Goal: Task Accomplishment & Management: Complete application form

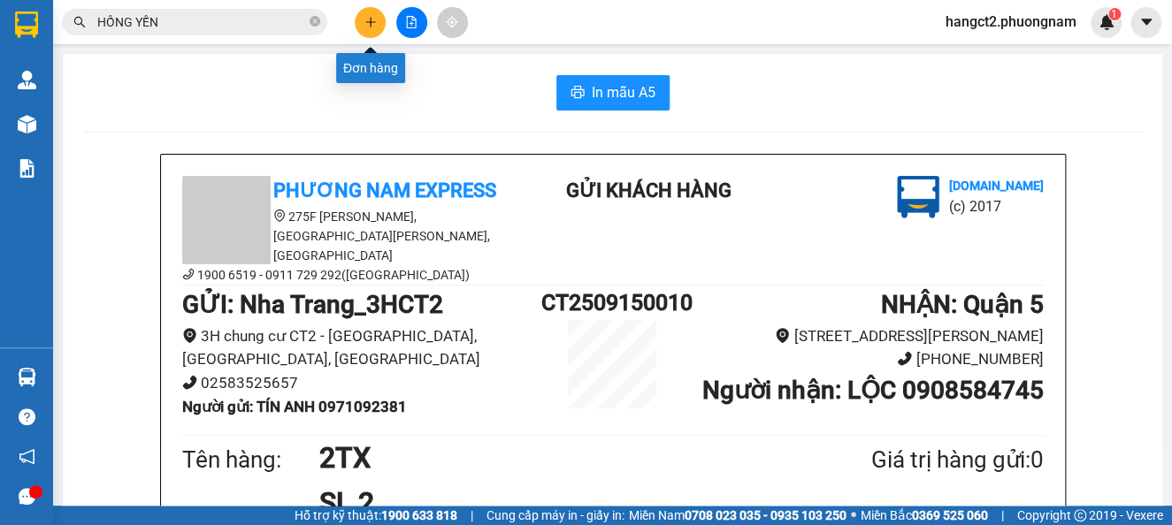
click at [378, 21] on button at bounding box center [370, 22] width 31 height 31
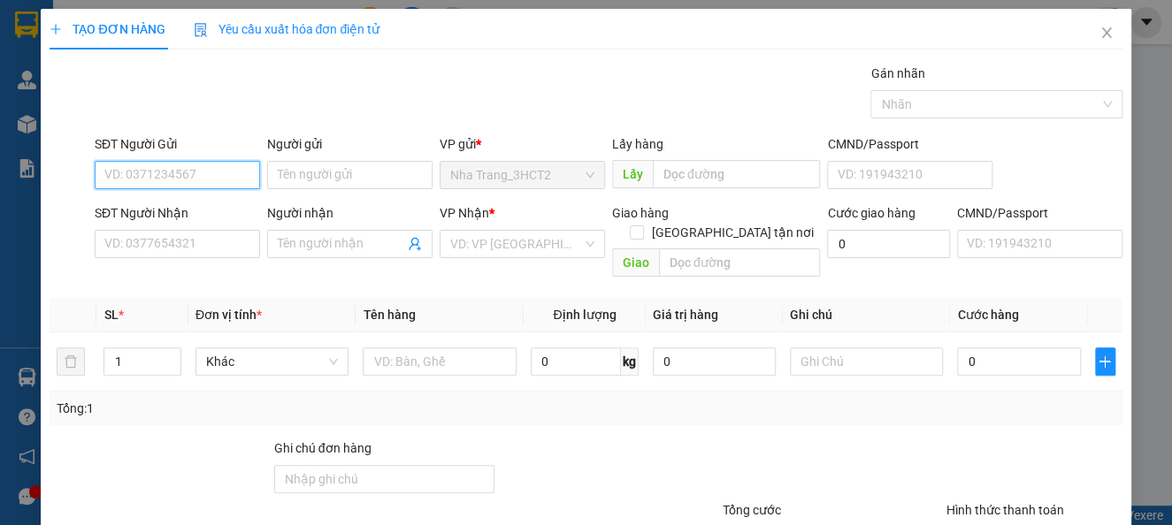
click at [182, 186] on input "SĐT Người Gửi" at bounding box center [177, 175] width 165 height 28
click at [196, 171] on input "SĐT Người Gửi" at bounding box center [177, 175] width 165 height 28
type input "0829568241"
click at [201, 218] on div "0829568241 - VĂN" at bounding box center [174, 210] width 141 height 19
type input "VĂN"
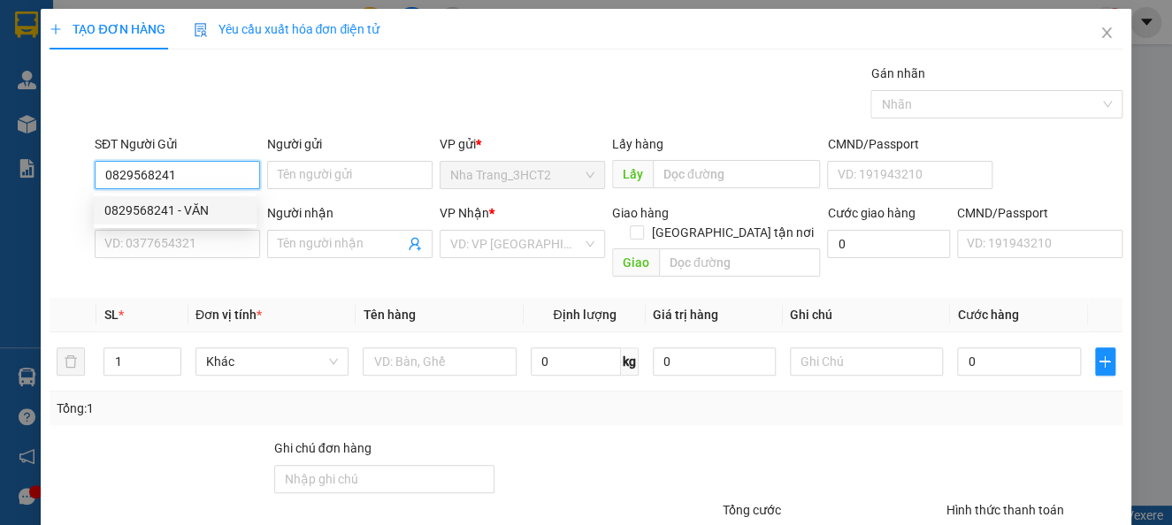
type input "0901815285"
type input "DUY"
checkbox input "true"
type input "[DATE] ĐƯỜNG SỐ 23, [GEOGRAPHIC_DATA], THỦ [GEOGRAPHIC_DATA] (GTN 100)"
type input "100.000"
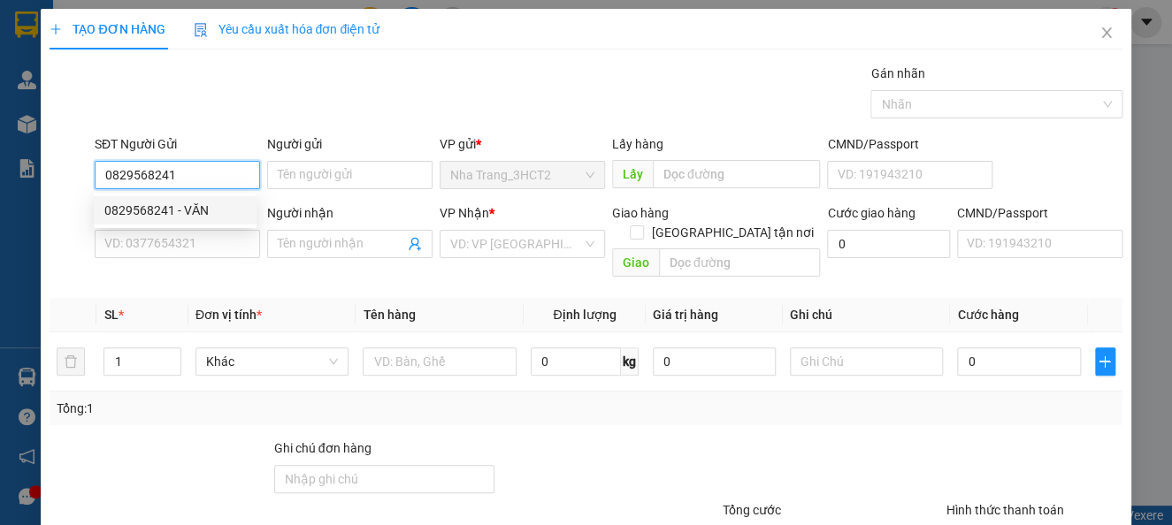
type input "100.000"
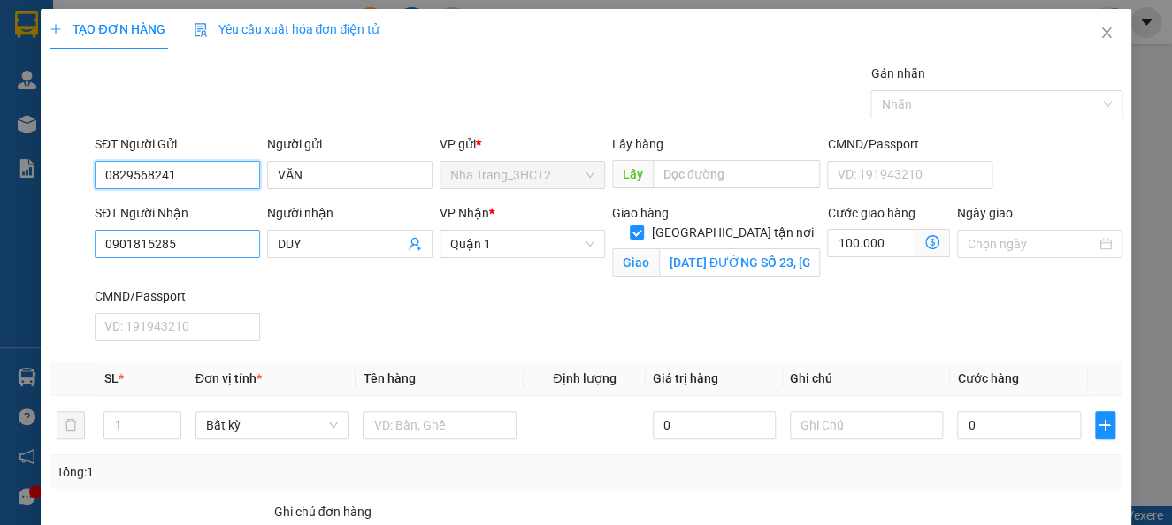
type input "0829568241"
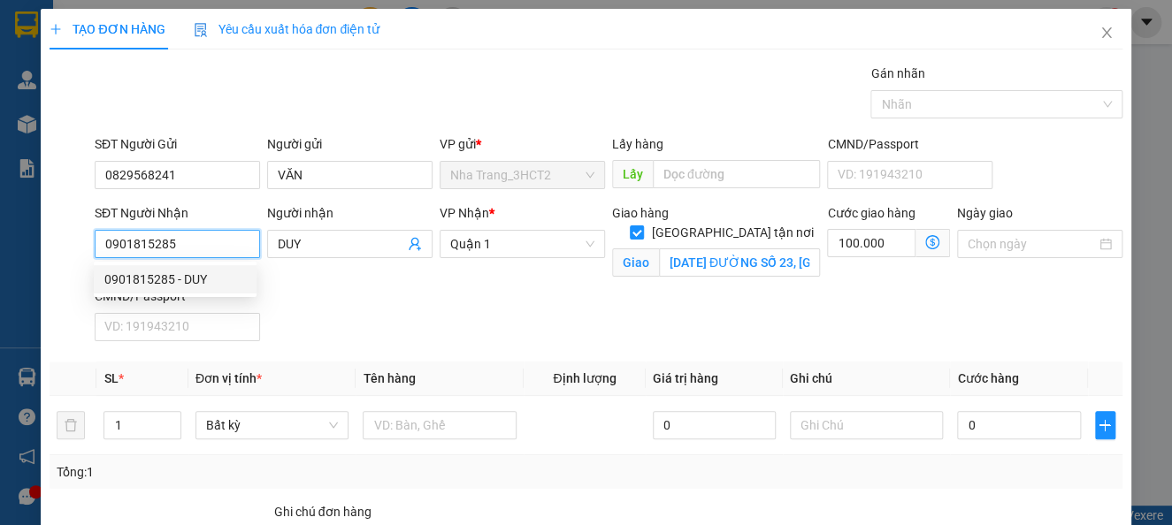
drag, startPoint x: 194, startPoint y: 250, endPoint x: 23, endPoint y: 304, distance: 179.0
click at [23, 304] on div "TẠO ĐƠN HÀNG Yêu cầu xuất hóa đơn điện tử Transit Pickup Surcharge Ids Transit …" at bounding box center [586, 262] width 1172 height 525
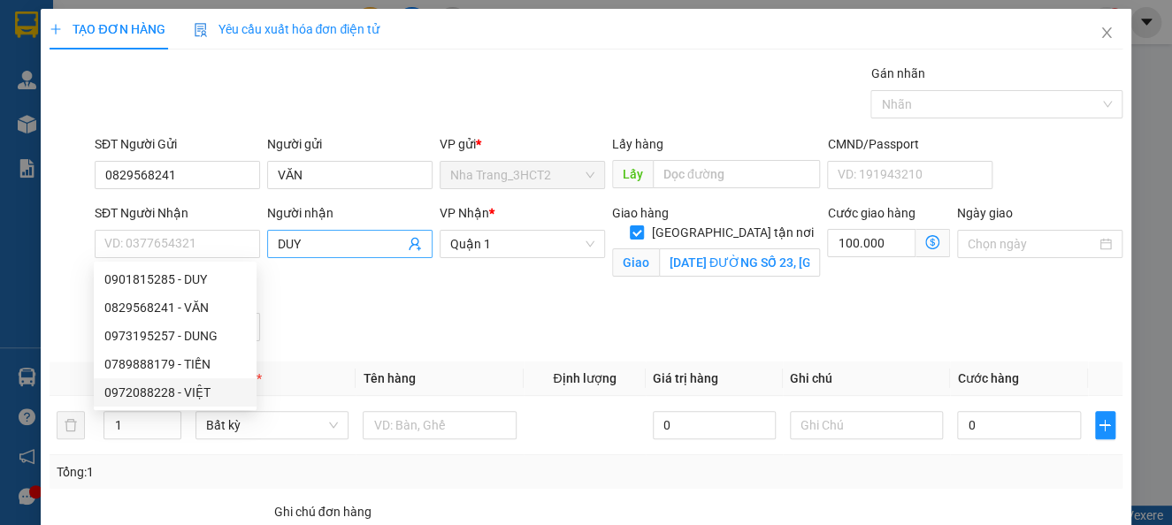
click at [333, 255] on span "DUY" at bounding box center [349, 244] width 165 height 28
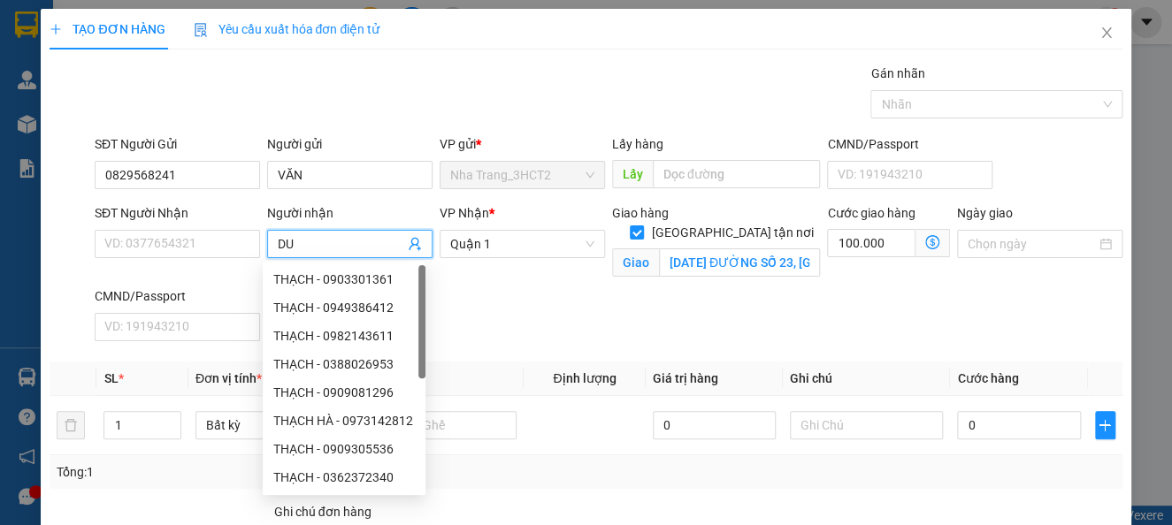
type input "D"
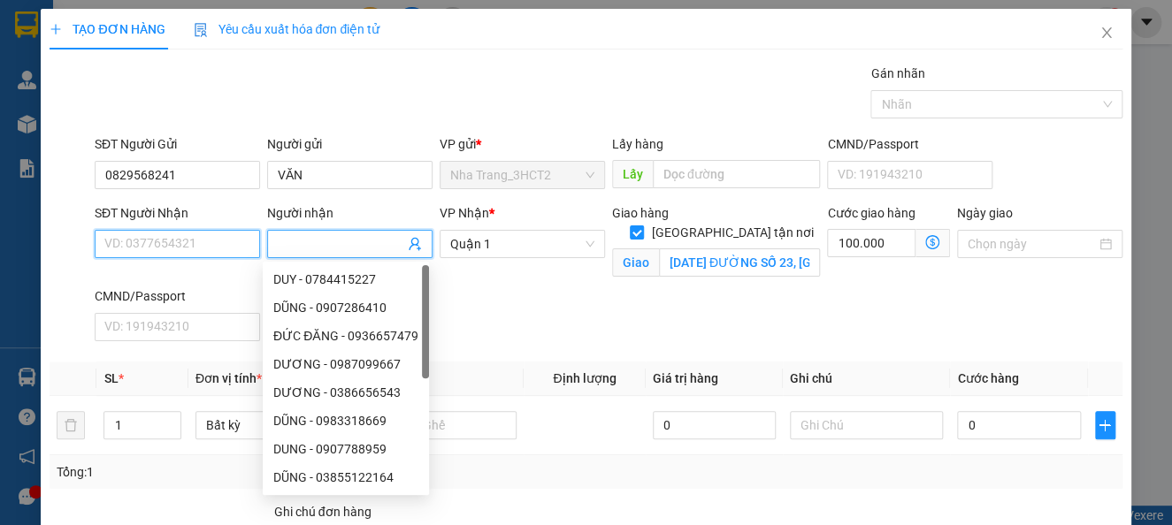
click at [177, 241] on input "SĐT Người Nhận" at bounding box center [177, 244] width 165 height 28
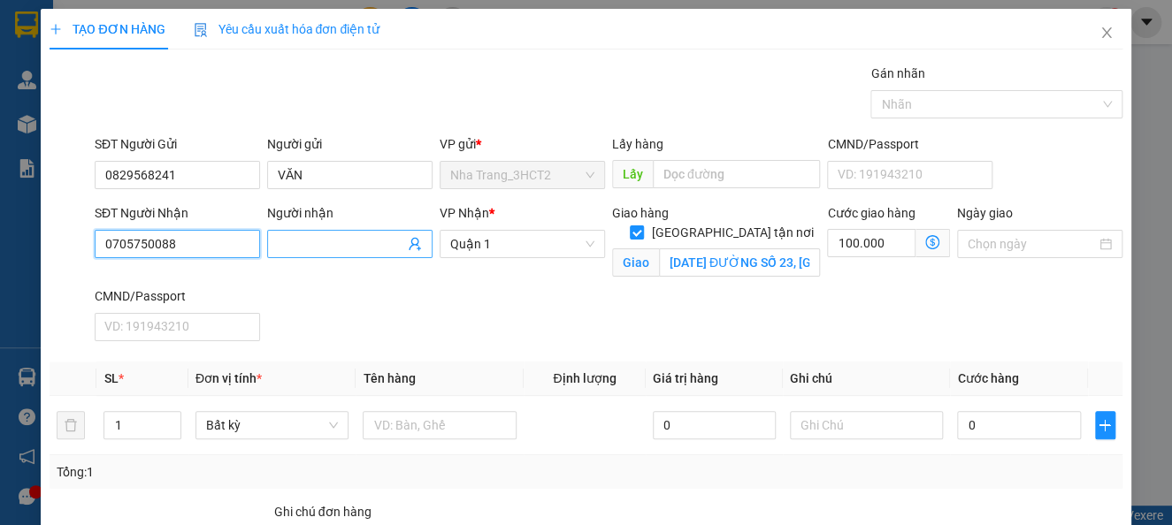
type input "0705750088"
click at [317, 255] on span at bounding box center [349, 244] width 165 height 28
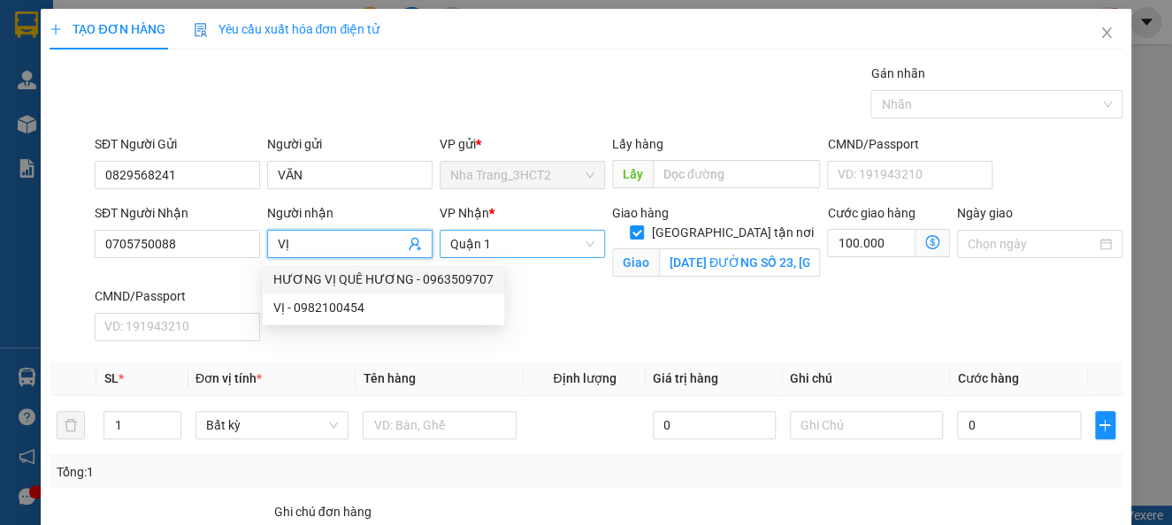
click at [495, 239] on span "Quận 1" at bounding box center [522, 244] width 144 height 27
type input "VỊ"
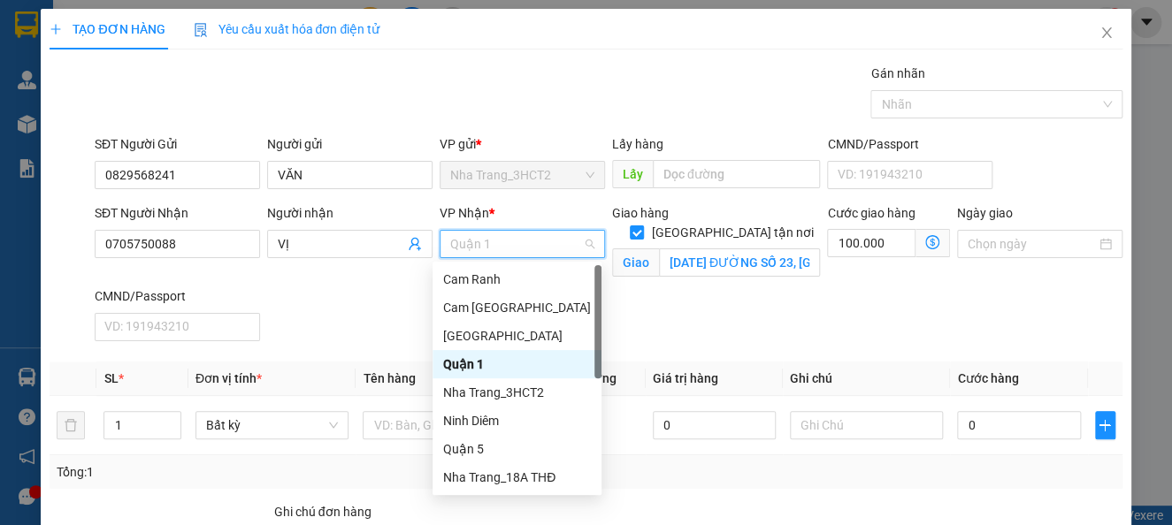
click at [482, 359] on div "Quận 1" at bounding box center [517, 364] width 148 height 19
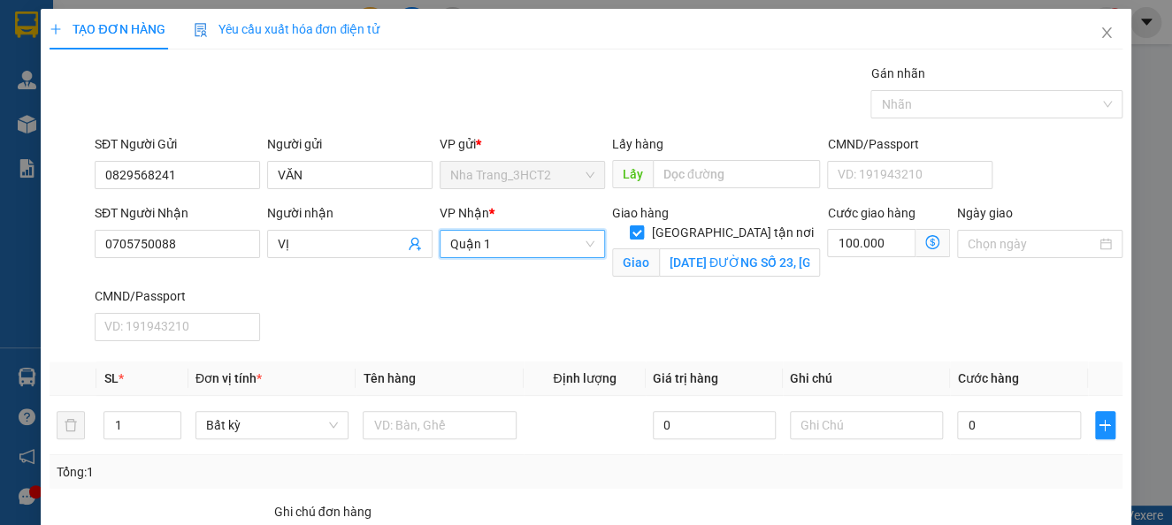
click at [642, 226] on input "[GEOGRAPHIC_DATA] tận nơi" at bounding box center [636, 232] width 12 height 12
checkbox input "false"
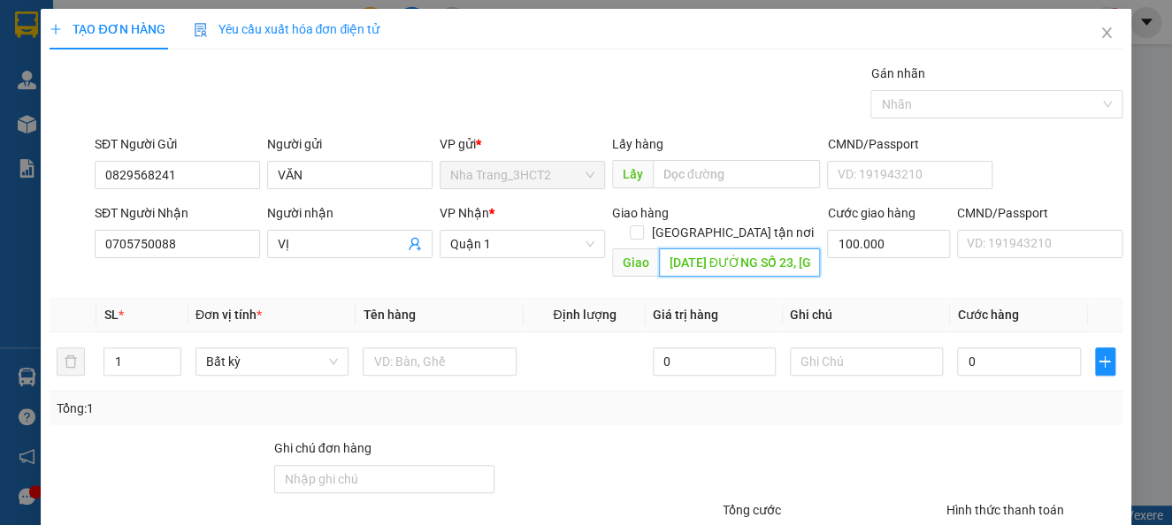
click at [659, 249] on input "[DATE] ĐƯỜNG SỐ 23, [GEOGRAPHIC_DATA], THỦ [GEOGRAPHIC_DATA] (GTN 100)" at bounding box center [740, 263] width 162 height 28
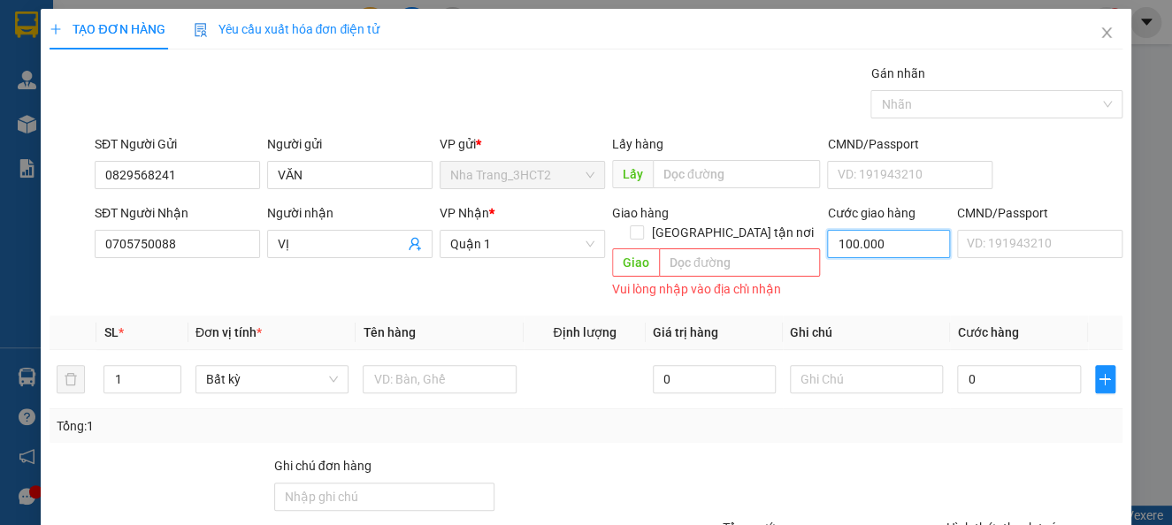
click at [888, 238] on input "100.000" at bounding box center [888, 244] width 122 height 28
type input "0"
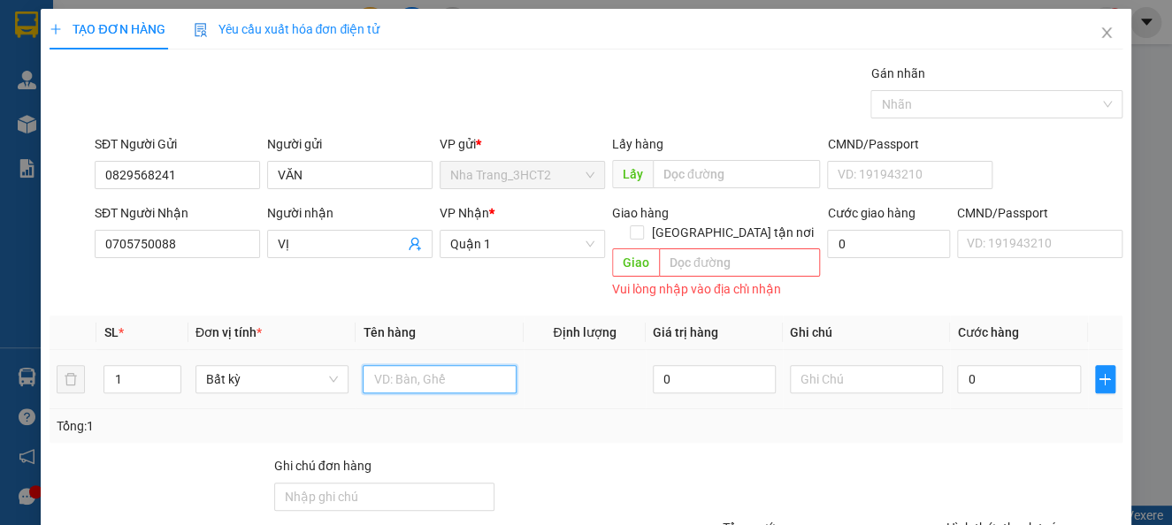
click at [378, 365] on input "text" at bounding box center [440, 379] width 154 height 28
type input "1 BAO MÀU VÀNG"
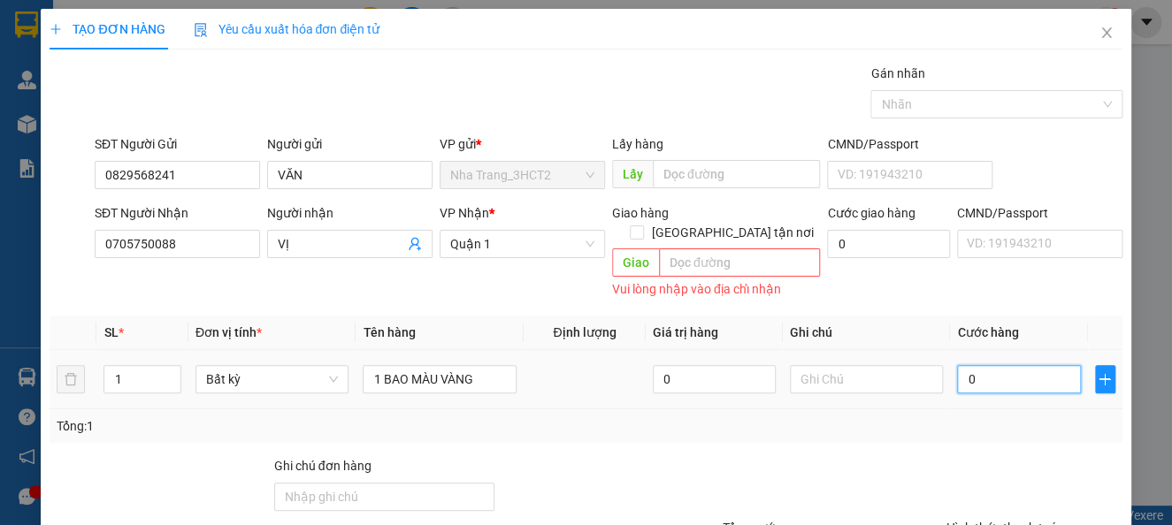
click at [977, 365] on input "0" at bounding box center [1018, 379] width 123 height 28
type input "3"
type input "30"
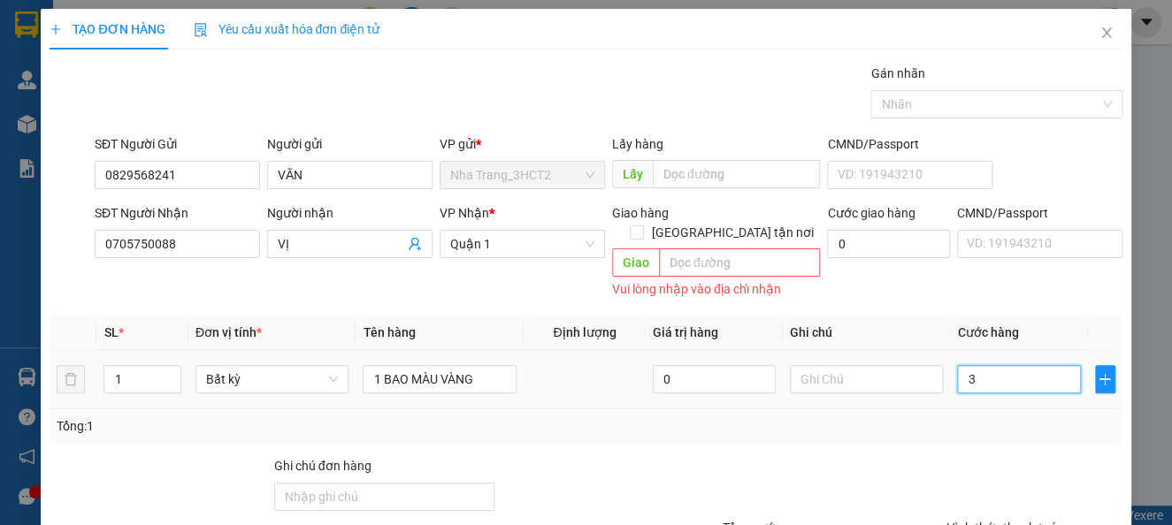
type input "30"
type input "30.000"
click at [1001, 475] on div at bounding box center [1034, 487] width 180 height 62
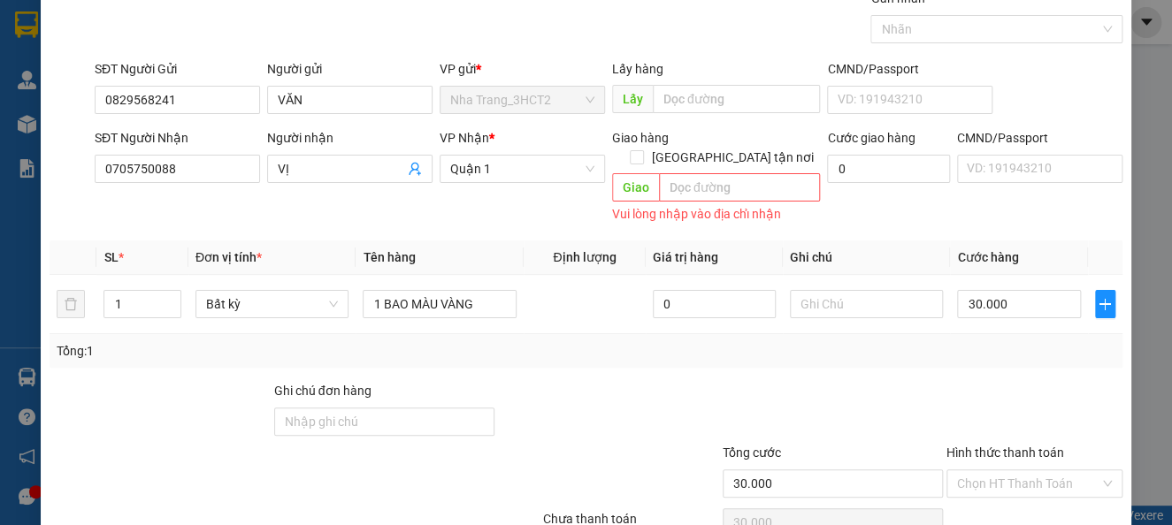
scroll to position [146, 0]
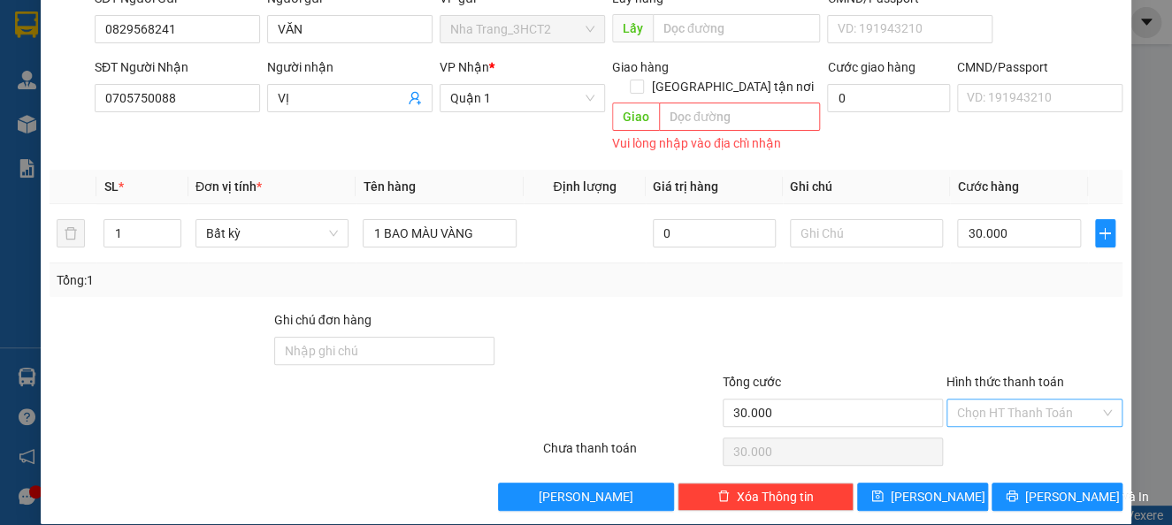
click at [1013, 400] on input "Hình thức thanh toán" at bounding box center [1028, 413] width 142 height 27
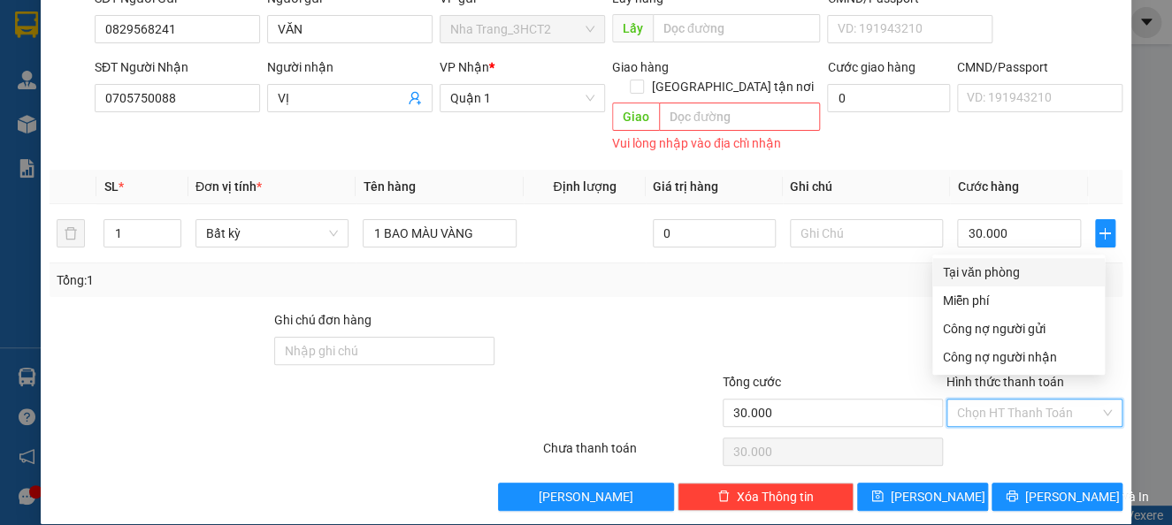
click at [1012, 267] on div "Tại văn phòng" at bounding box center [1018, 272] width 151 height 19
type input "0"
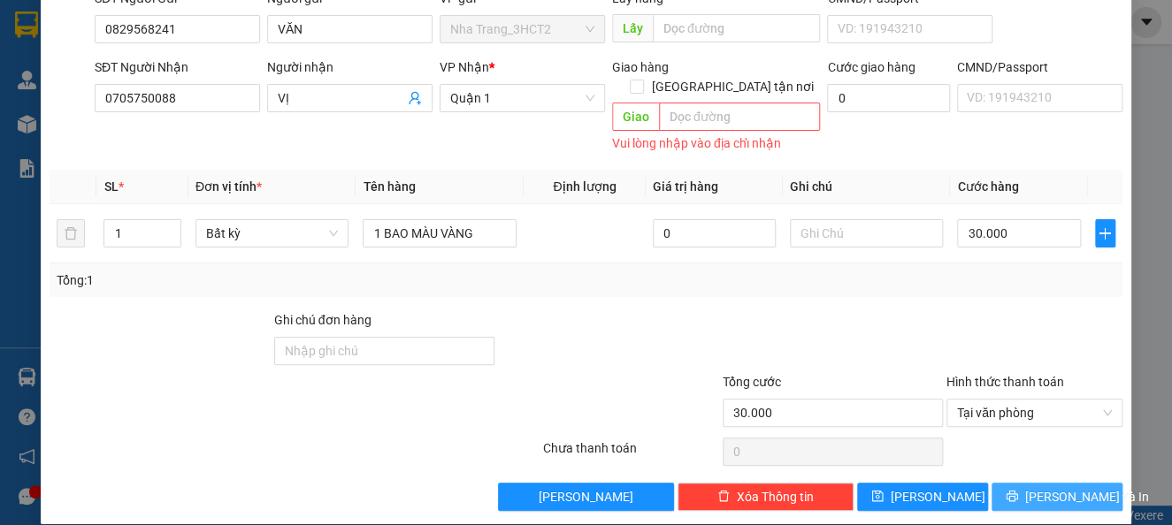
click at [1065, 487] on span "[PERSON_NAME] và In" at bounding box center [1087, 496] width 124 height 19
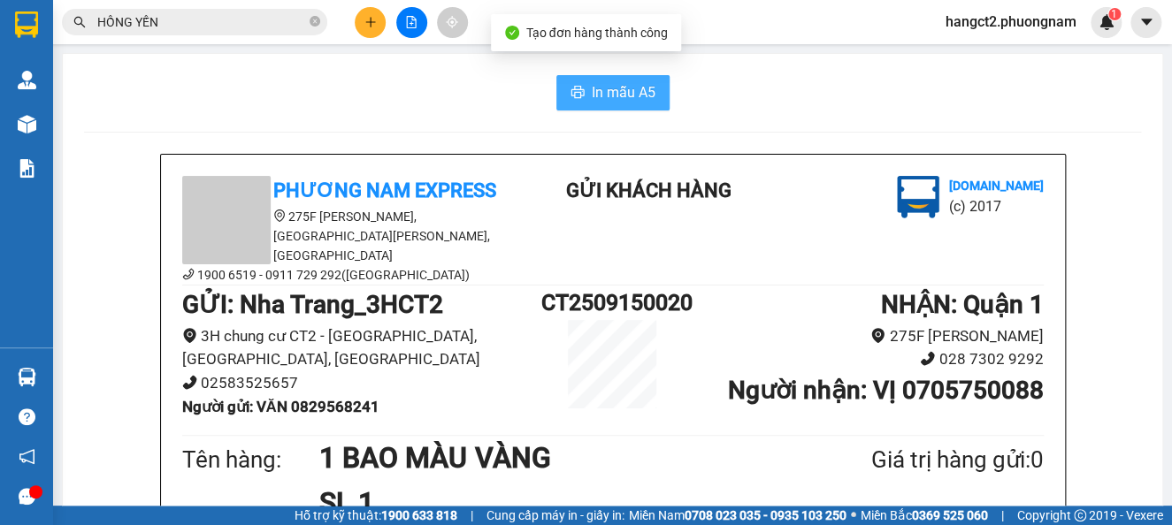
click at [644, 96] on span "In mẫu A5" at bounding box center [624, 92] width 64 height 22
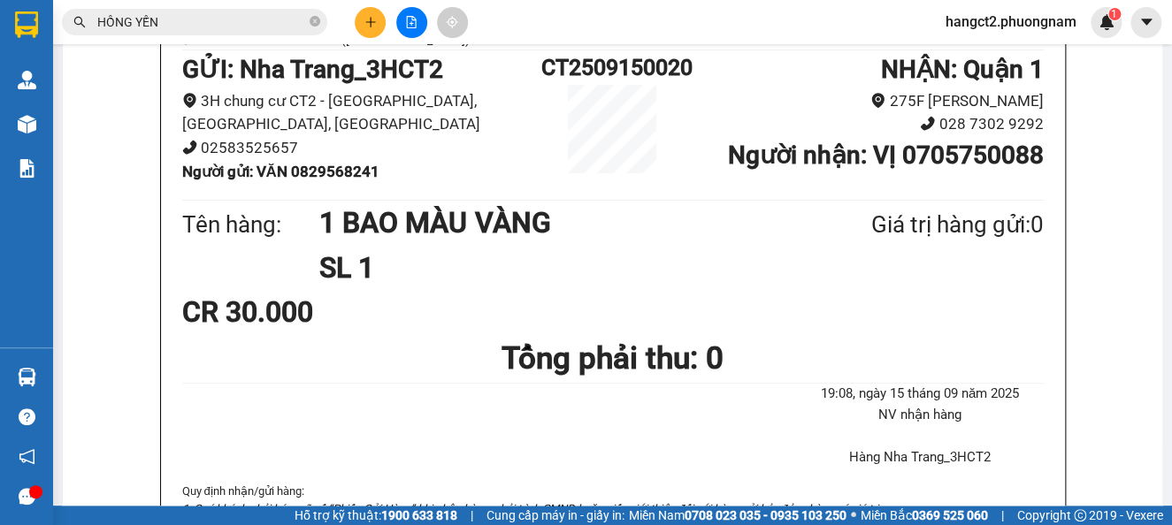
scroll to position [118, 0]
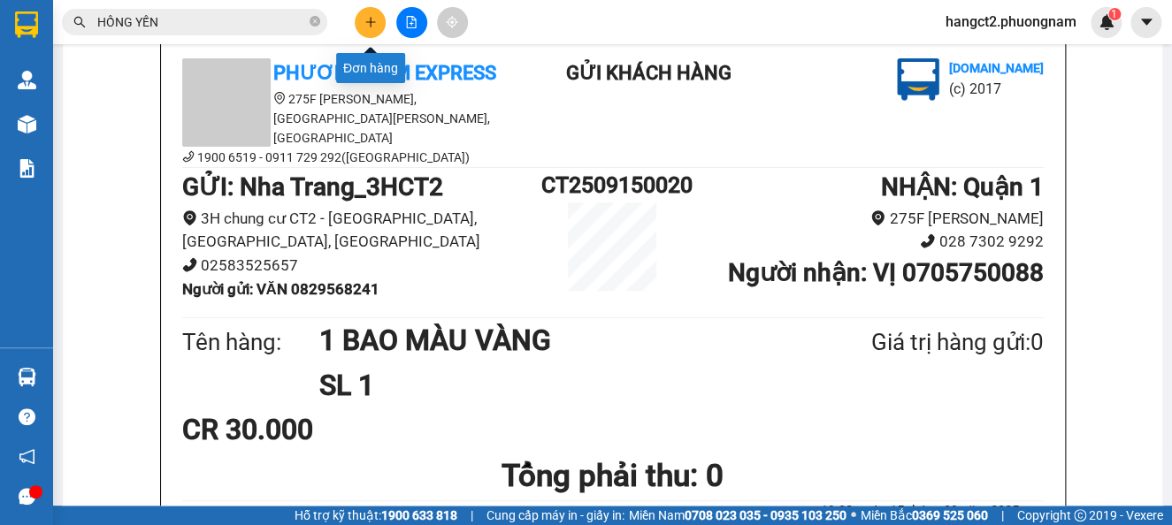
click at [373, 22] on icon "plus" at bounding box center [370, 21] width 10 height 1
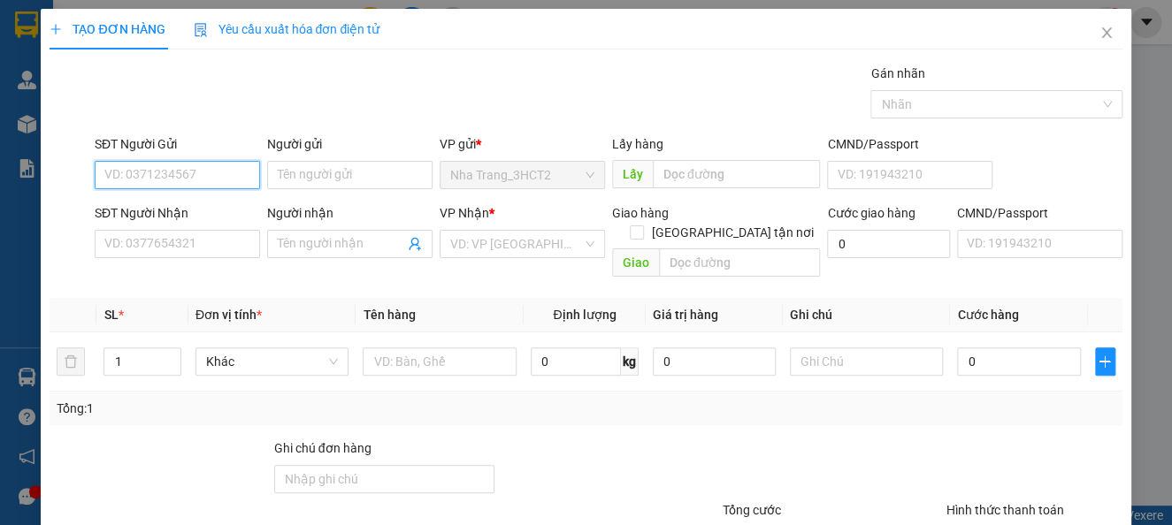
click at [225, 179] on input "SĐT Người Gửi" at bounding box center [177, 175] width 165 height 28
type input "0707787898"
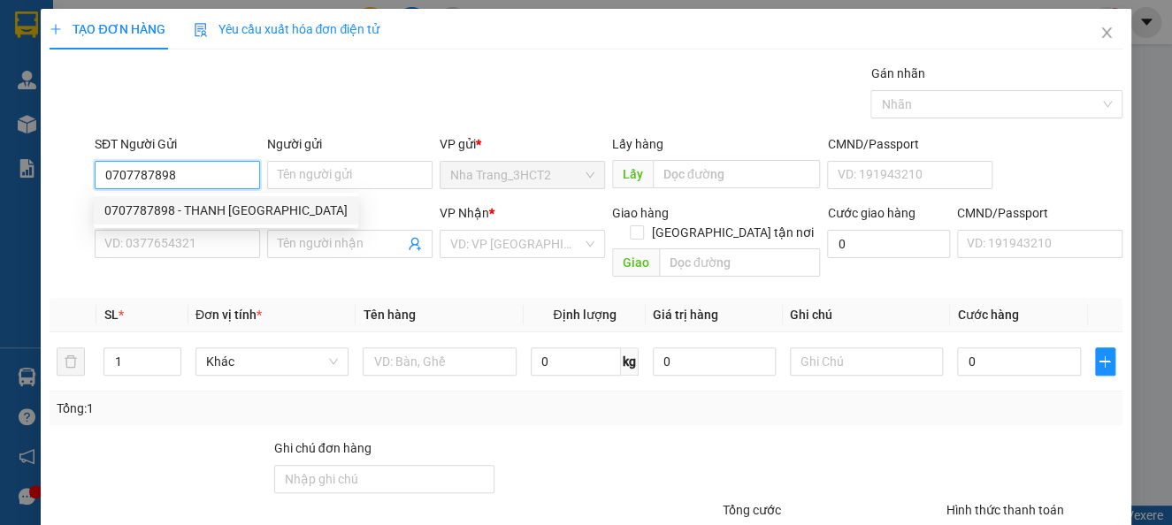
click at [189, 207] on div "0707787898 - THANH [GEOGRAPHIC_DATA]" at bounding box center [225, 210] width 243 height 19
type input "THANH NGA"
type input "0888791188"
type input "MAI A"
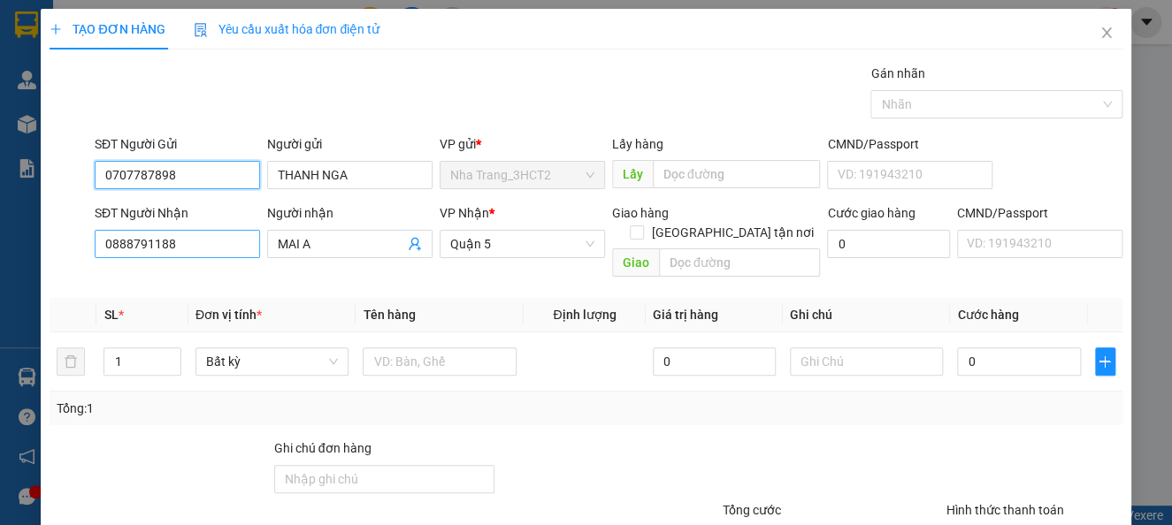
type input "0707787898"
drag, startPoint x: 202, startPoint y: 251, endPoint x: 52, endPoint y: 315, distance: 162.5
click at [52, 315] on div "Transit Pickup Surcharge Ids Transit Deliver Surcharge Ids Transit Deliver Surc…" at bounding box center [586, 352] width 1072 height 576
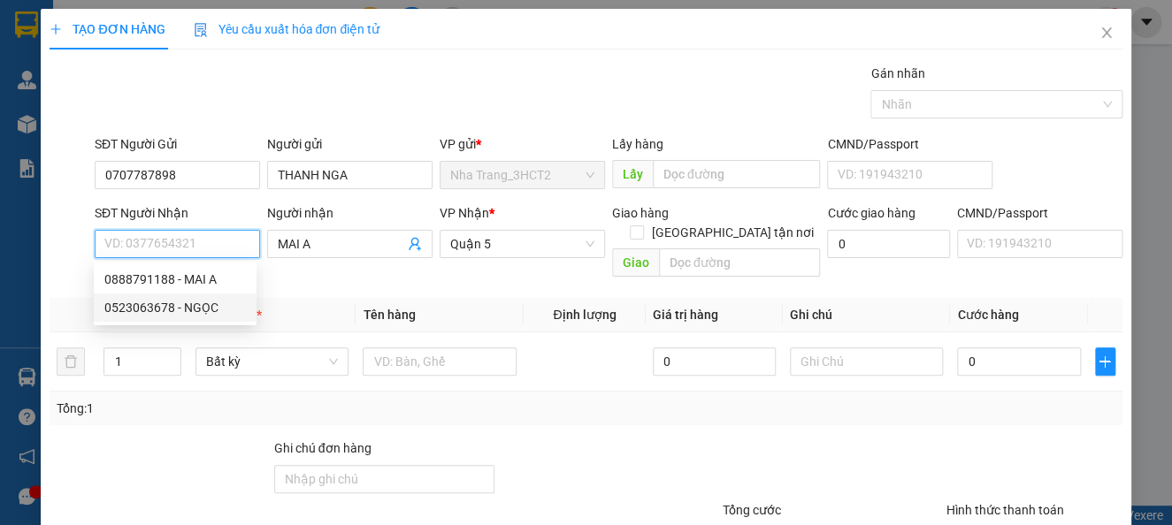
click at [155, 305] on div "0523063678 - NGỌC" at bounding box center [174, 307] width 141 height 19
type input "0523063678"
type input "NGỌC"
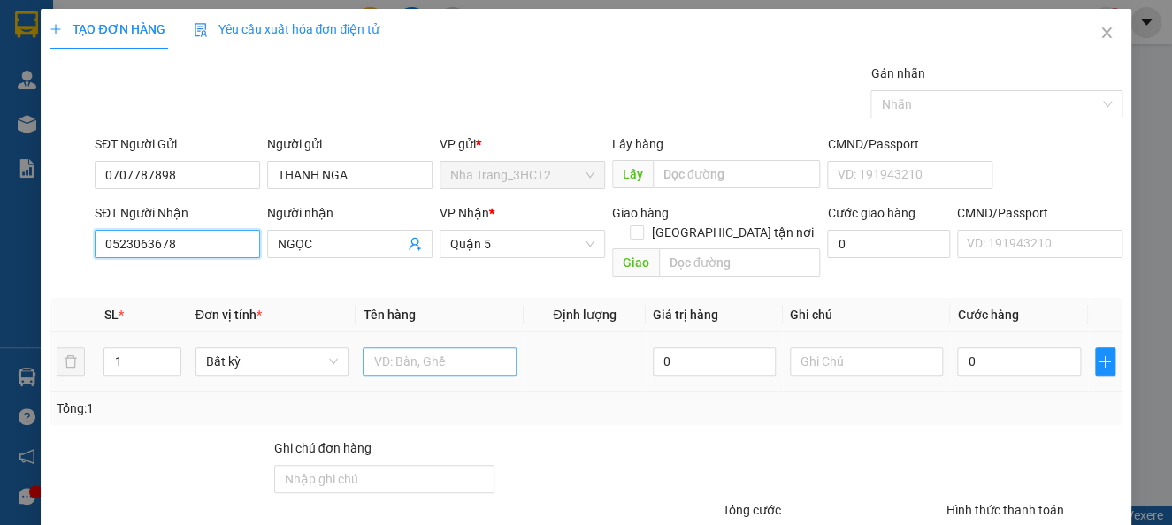
type input "0523063678"
drag, startPoint x: 380, startPoint y: 349, endPoint x: 376, endPoint y: 340, distance: 9.9
click at [381, 349] on input "text" at bounding box center [440, 362] width 154 height 28
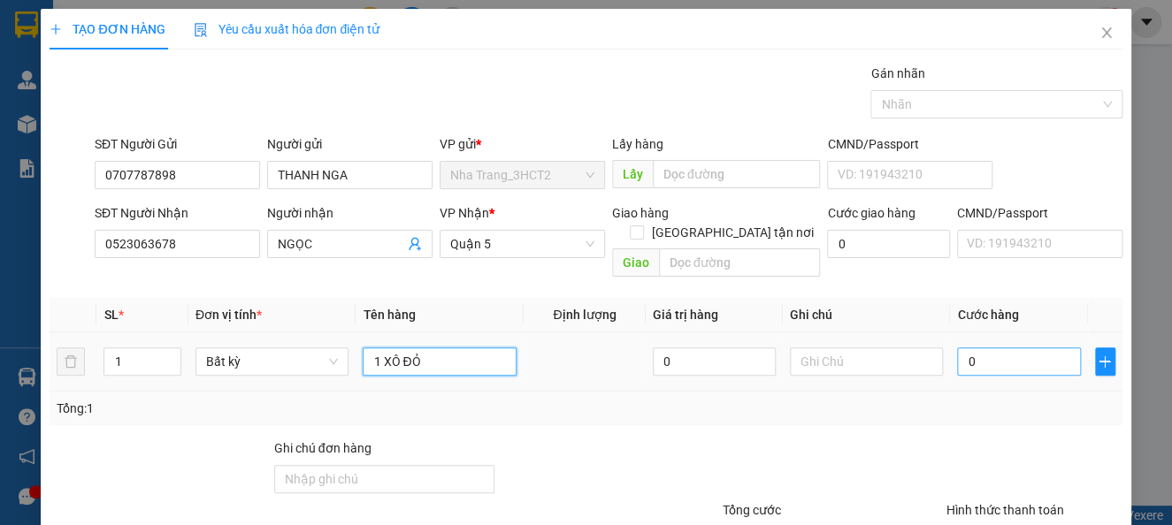
type input "1 XÔ ĐỎ"
click at [975, 349] on input "0" at bounding box center [1018, 362] width 123 height 28
type input "2"
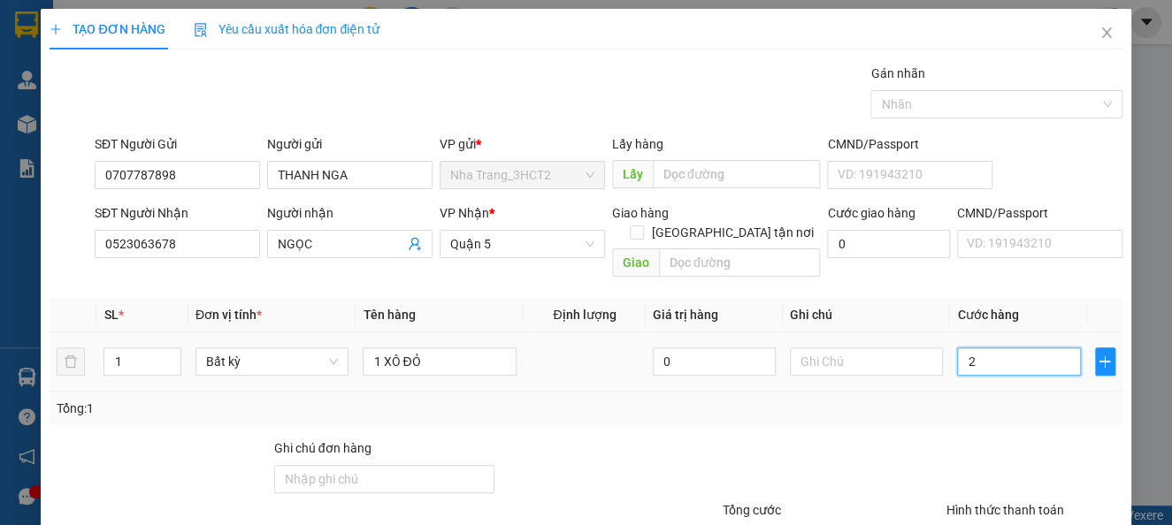
type input "20"
type input "20.000"
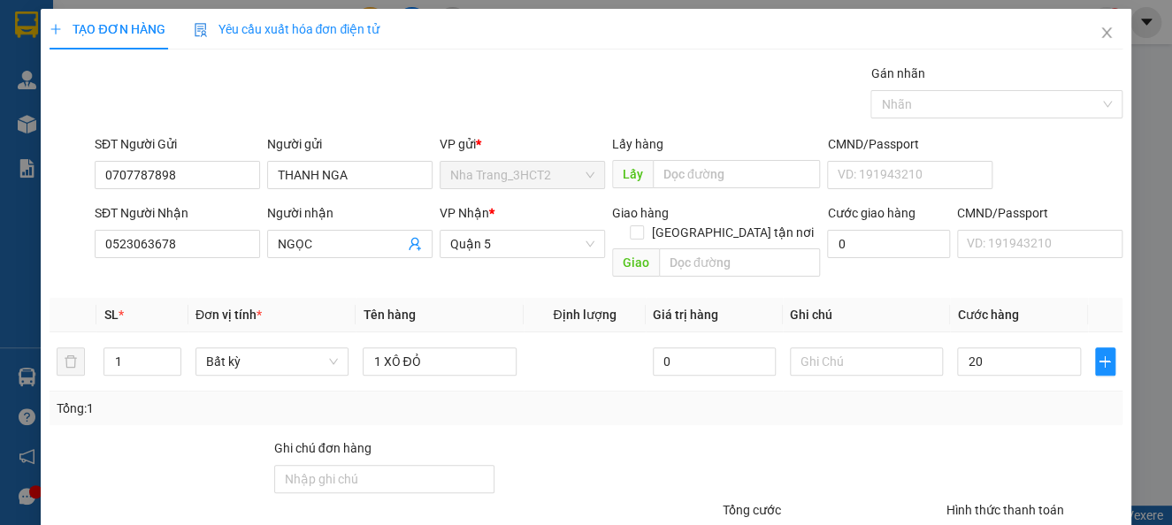
type input "20.000"
click at [941, 405] on div "Tổng: 1" at bounding box center [586, 409] width 1072 height 34
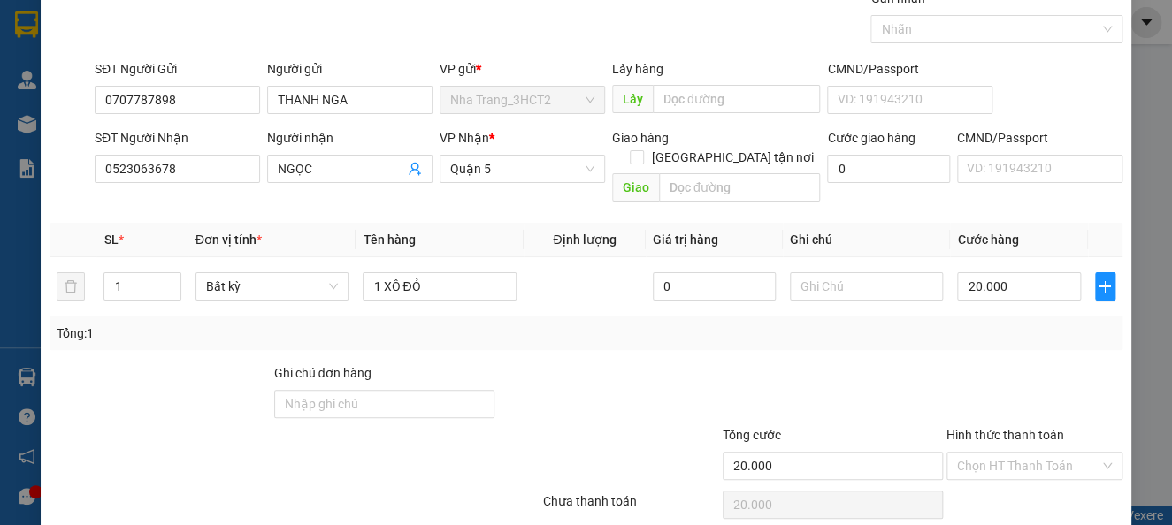
scroll to position [128, 0]
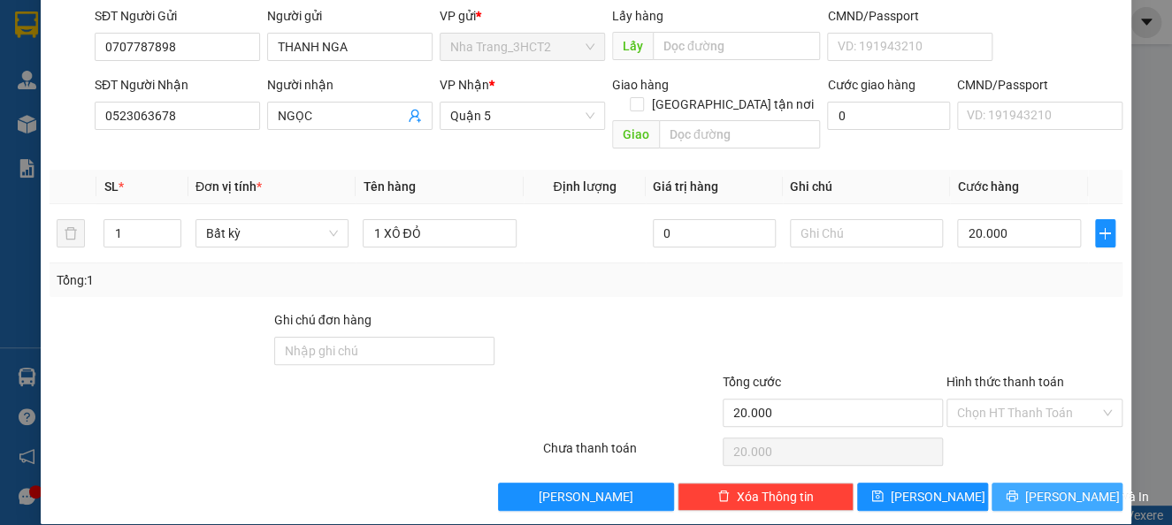
click at [1006, 483] on button "[PERSON_NAME] và In" at bounding box center [1056, 497] width 131 height 28
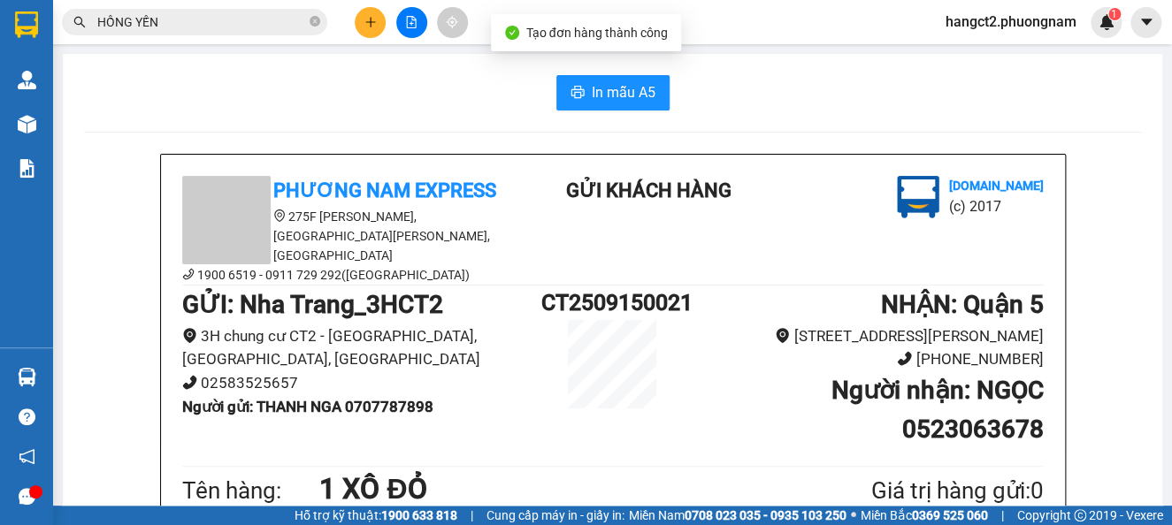
click at [665, 96] on div "In mẫu A5" at bounding box center [612, 92] width 1057 height 35
click at [608, 81] on span "In mẫu A5" at bounding box center [624, 92] width 64 height 22
click at [366, 29] on button at bounding box center [370, 22] width 31 height 31
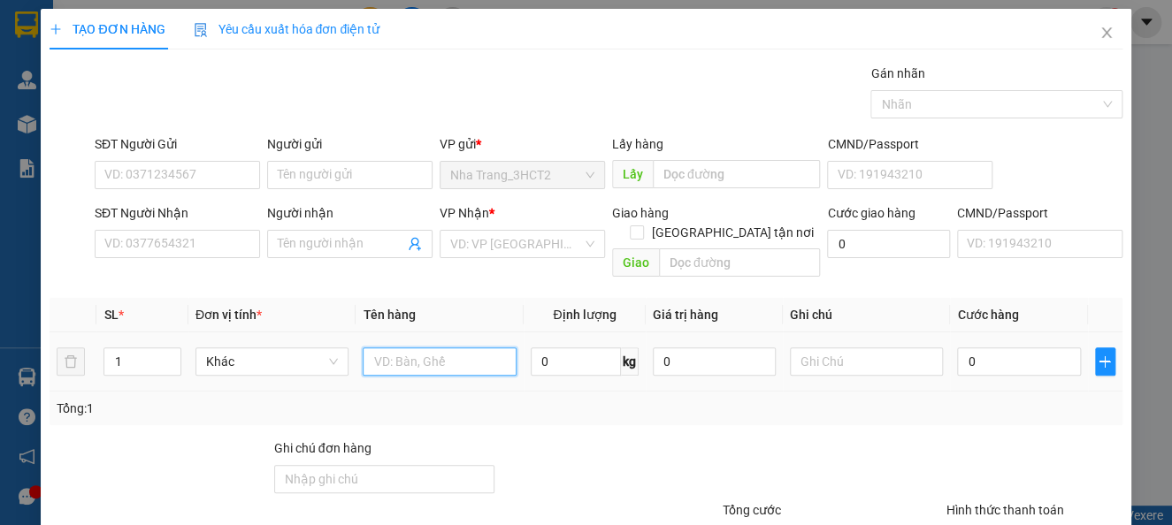
click at [418, 348] on input "text" at bounding box center [440, 362] width 154 height 28
click at [374, 348] on input "1TX" at bounding box center [440, 362] width 154 height 28
type input "2TX"
click at [124, 348] on input "1" at bounding box center [141, 361] width 75 height 27
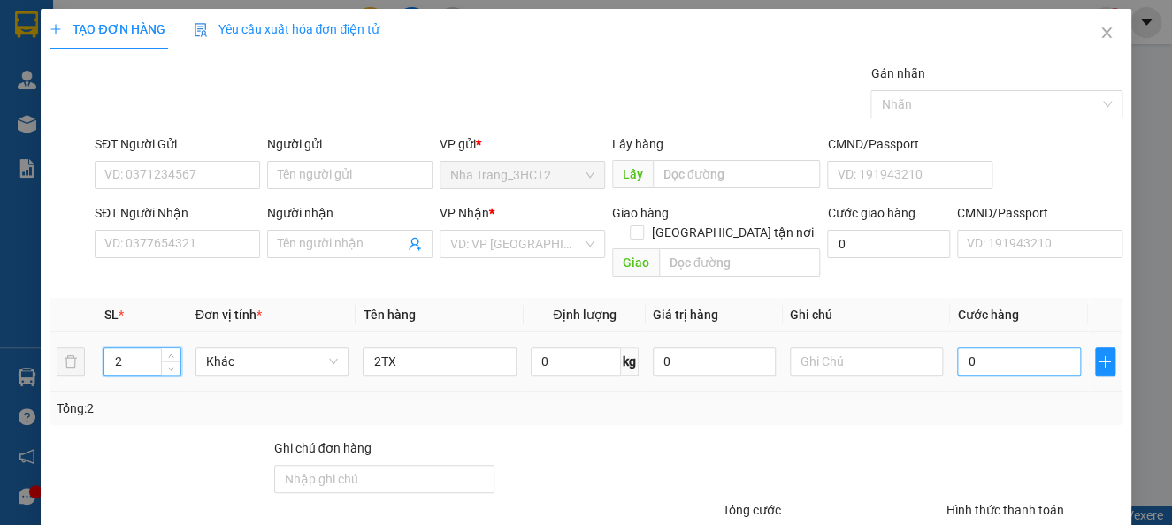
type input "2"
click at [1004, 348] on input "0" at bounding box center [1018, 362] width 123 height 28
type input "1"
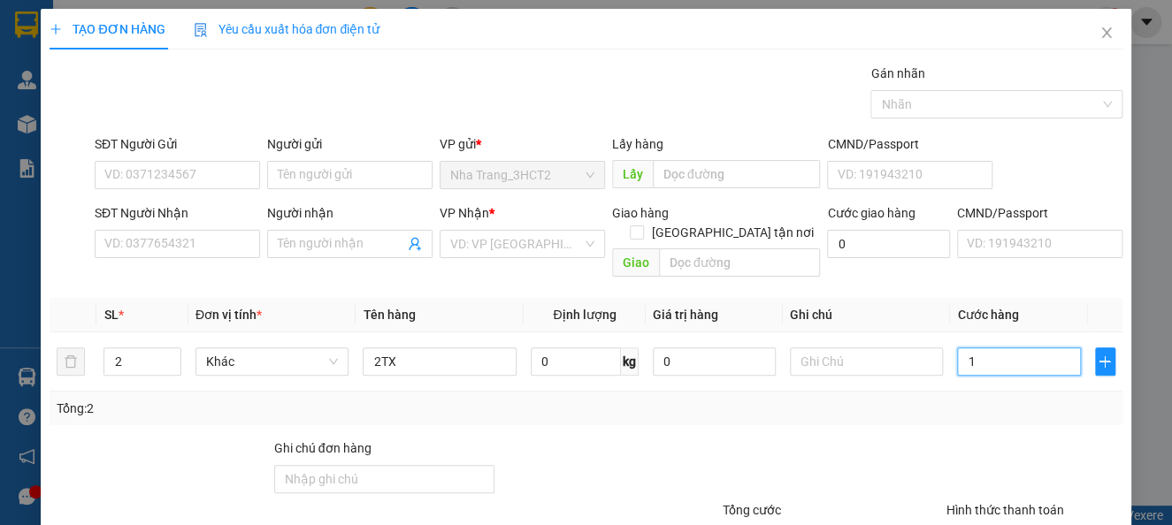
type input "11"
type input "110"
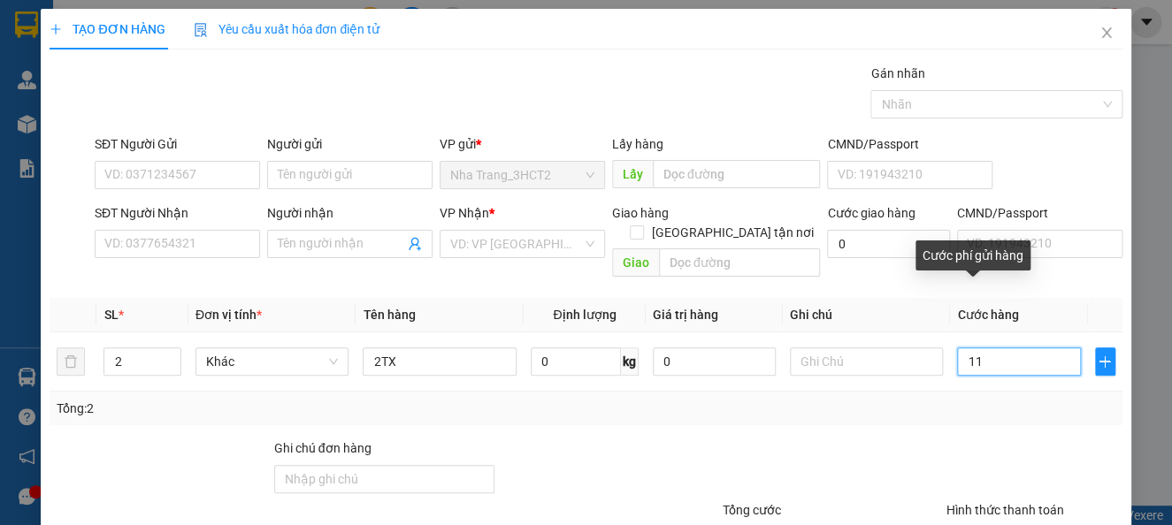
type input "110"
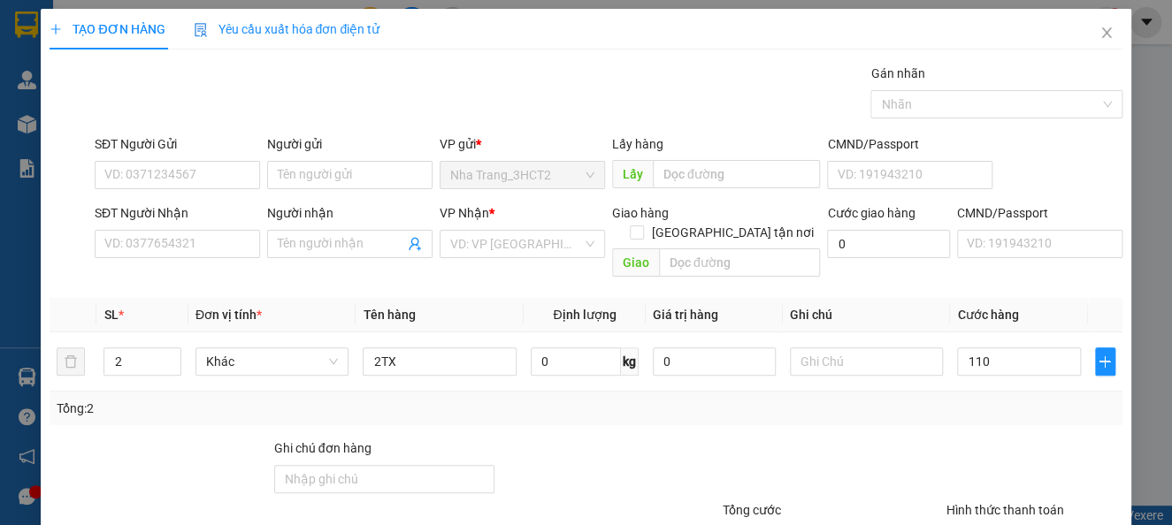
type input "110.000"
click at [907, 439] on div at bounding box center [833, 470] width 224 height 62
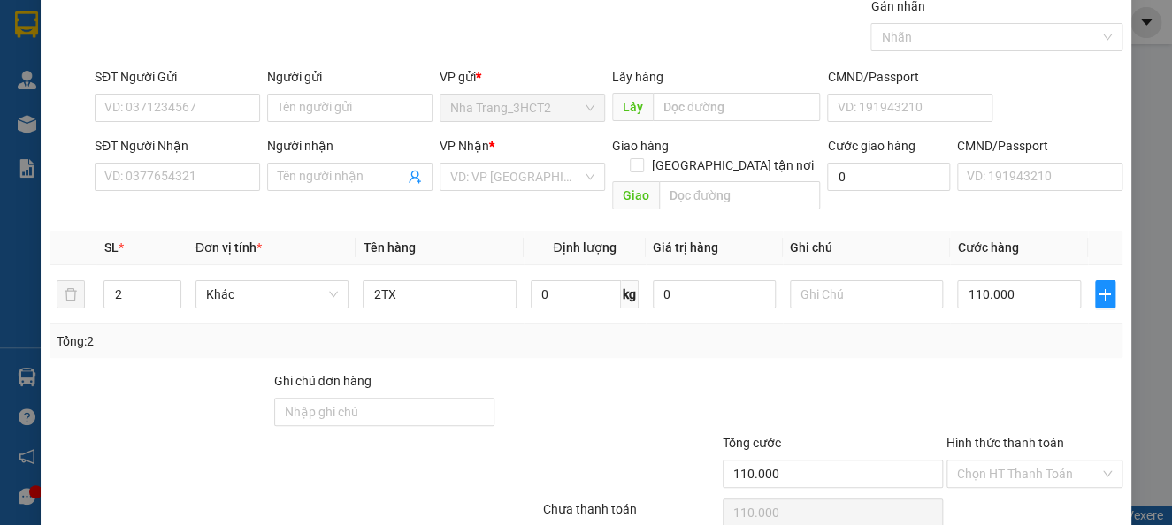
scroll to position [128, 0]
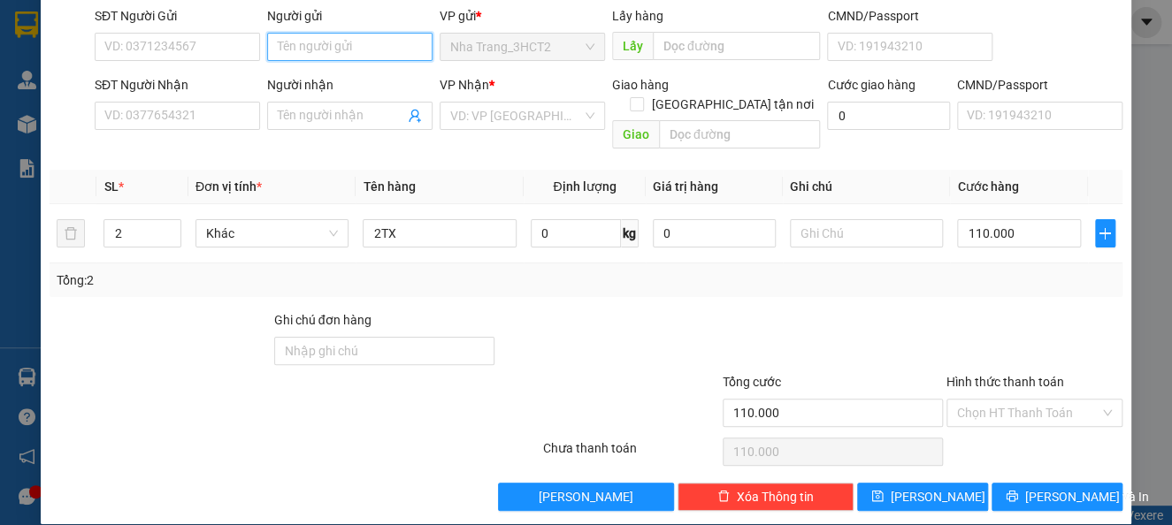
click at [312, 41] on input "Người gửi" at bounding box center [349, 47] width 165 height 28
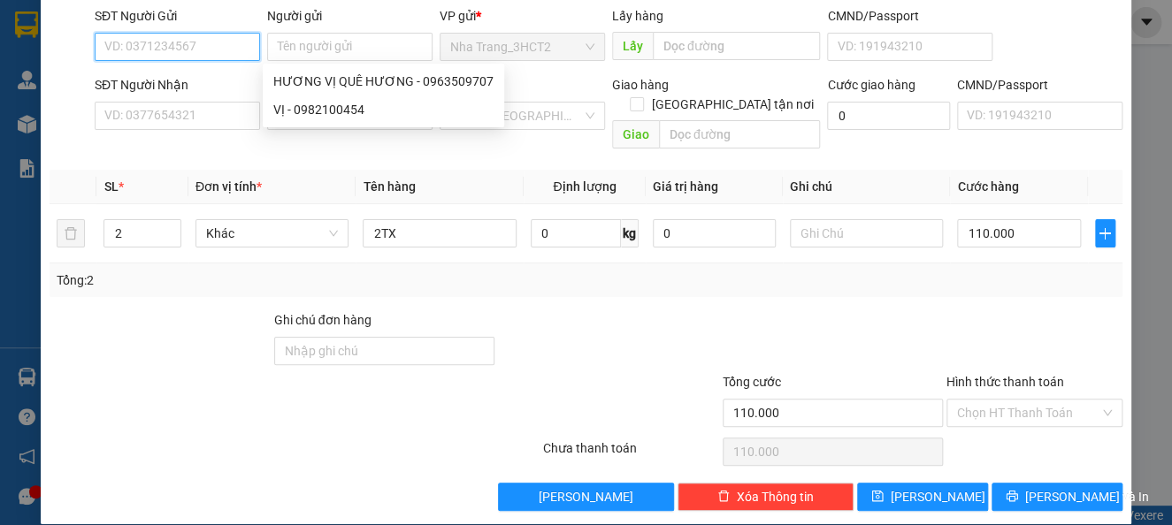
click at [174, 42] on input "SĐT Người Gửi" at bounding box center [177, 47] width 165 height 28
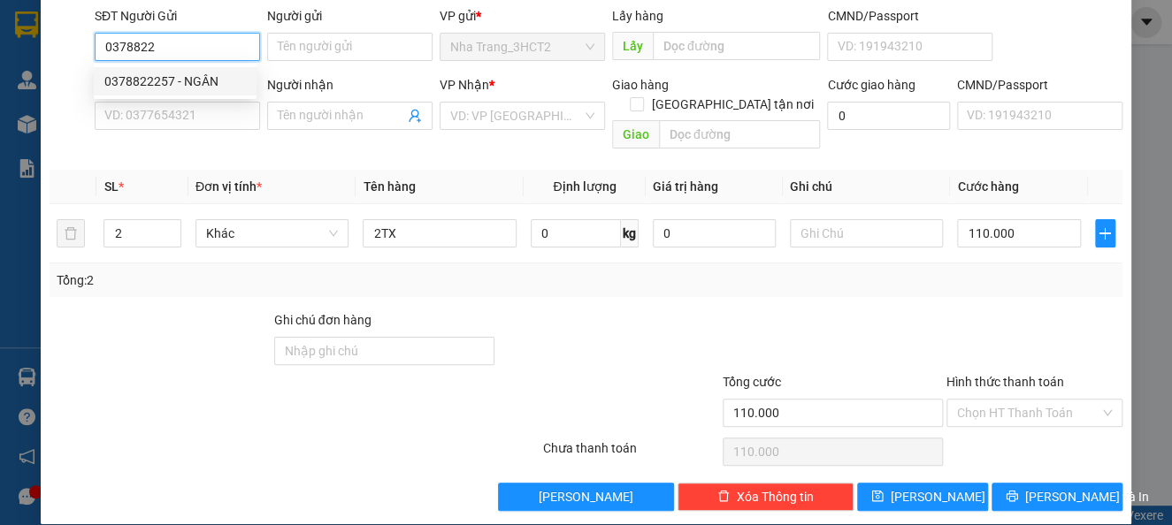
click at [173, 81] on div "0378822257 - NGÂN" at bounding box center [174, 81] width 141 height 19
type input "0378822257"
type input "NGÂN"
type input "0902795897"
type input "THỰC"
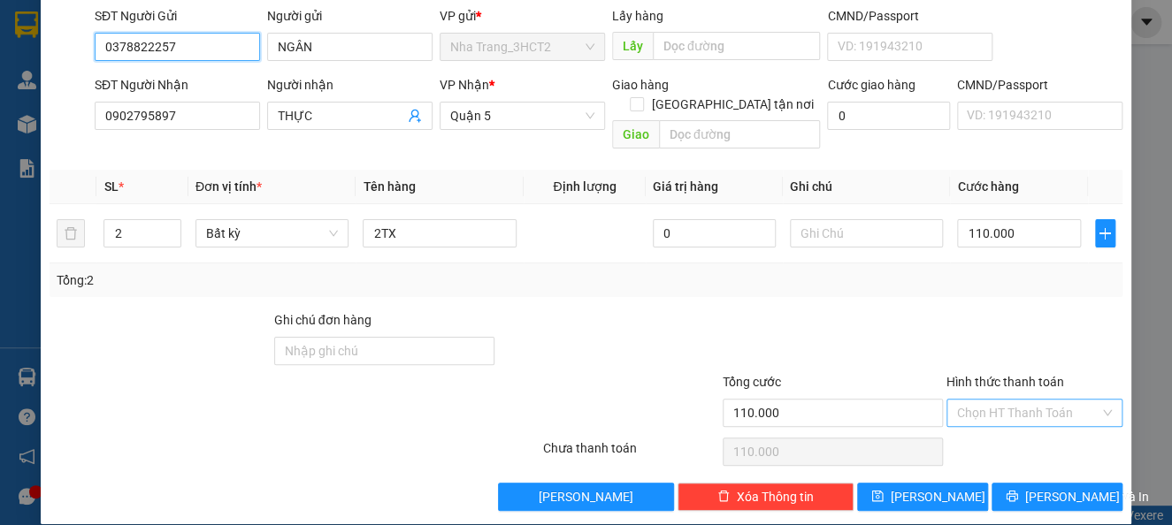
type input "0378822257"
click at [1005, 400] on input "Hình thức thanh toán" at bounding box center [1028, 413] width 142 height 27
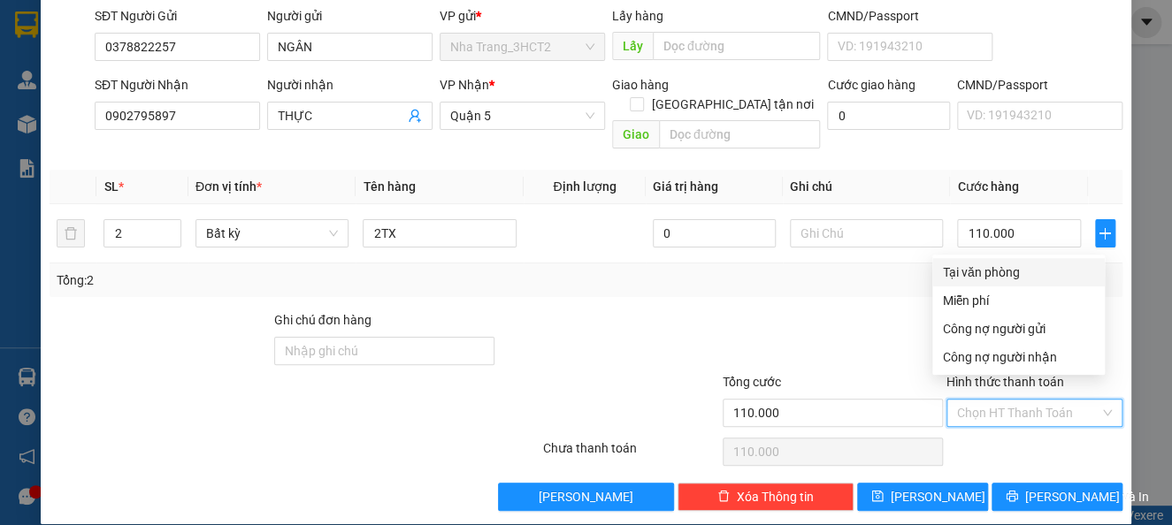
click at [995, 262] on div "Tại văn phòng" at bounding box center [1018, 272] width 172 height 28
type input "0"
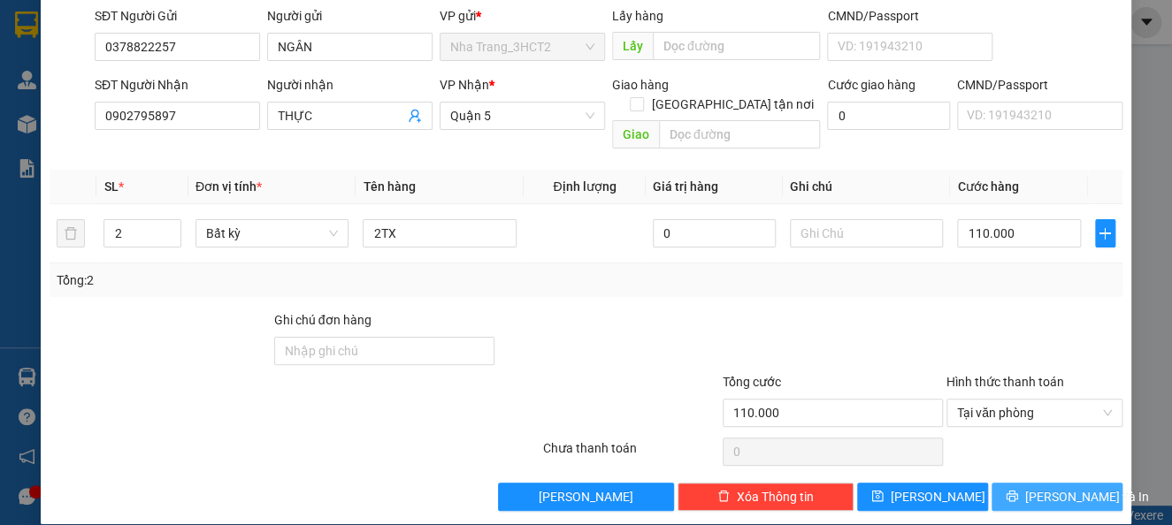
click at [1053, 487] on span "[PERSON_NAME] và In" at bounding box center [1087, 496] width 124 height 19
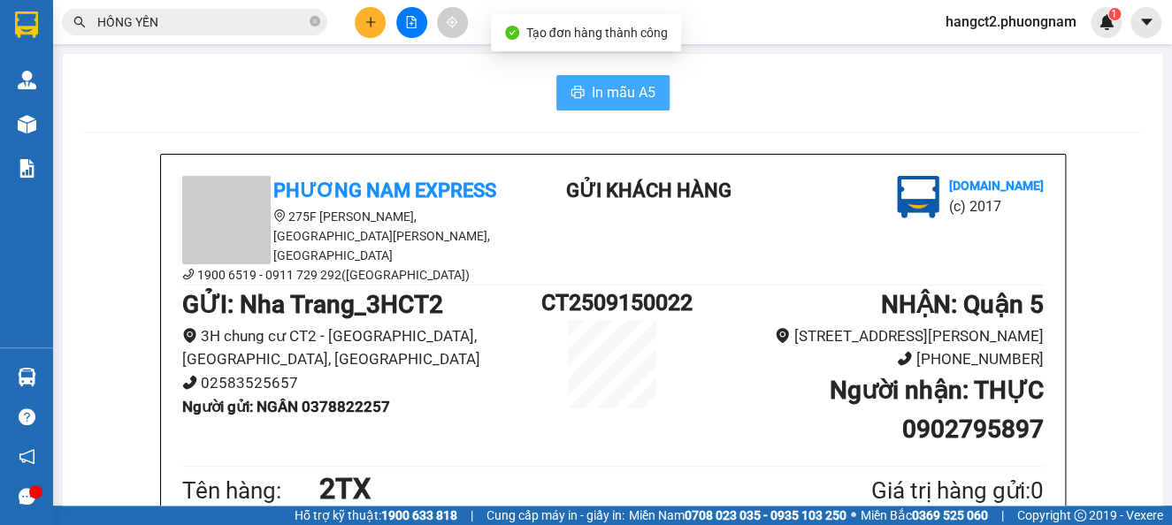
click at [599, 80] on button "In mẫu A5" at bounding box center [612, 92] width 113 height 35
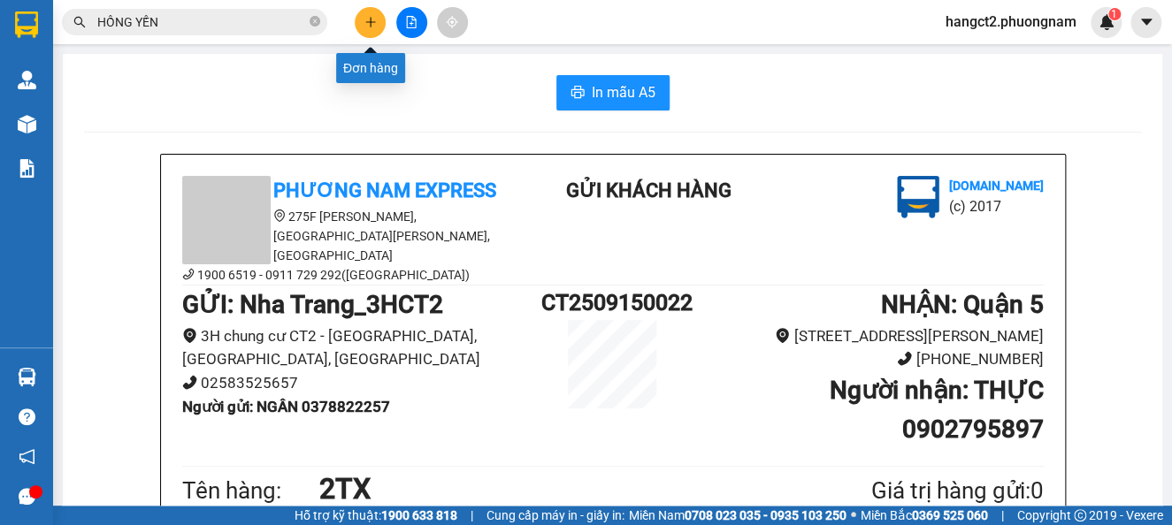
click at [382, 21] on button at bounding box center [370, 22] width 31 height 31
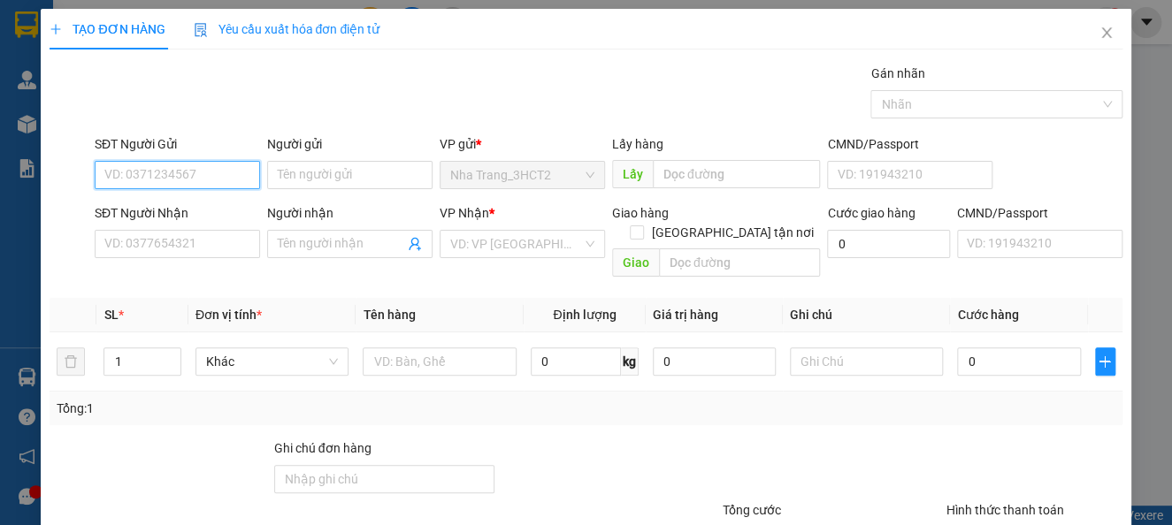
click at [179, 166] on input "SĐT Người Gửi" at bounding box center [177, 175] width 165 height 28
click at [1099, 27] on icon "close" at bounding box center [1106, 33] width 14 height 14
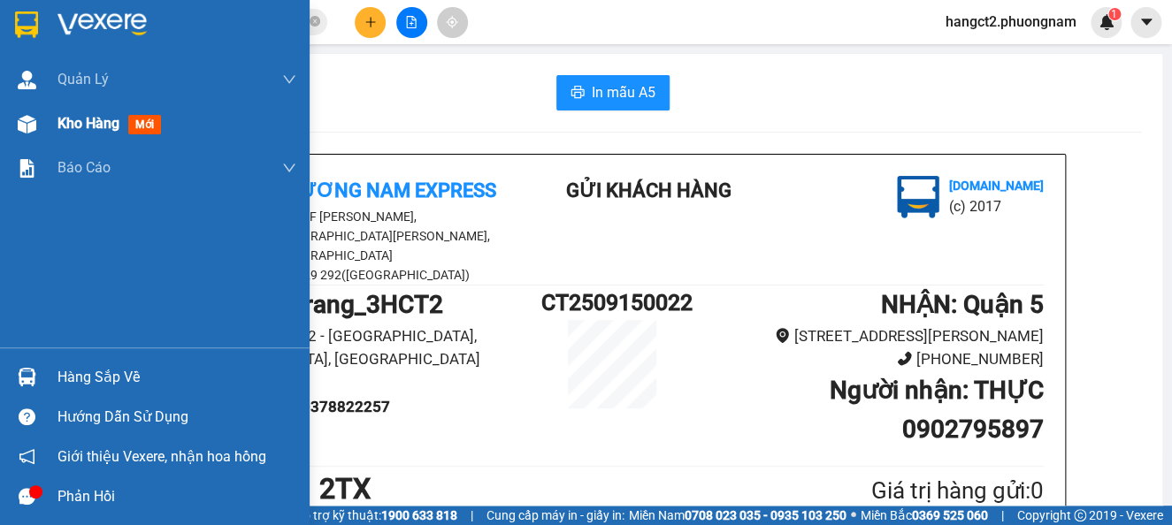
click at [31, 126] on img at bounding box center [27, 124] width 19 height 19
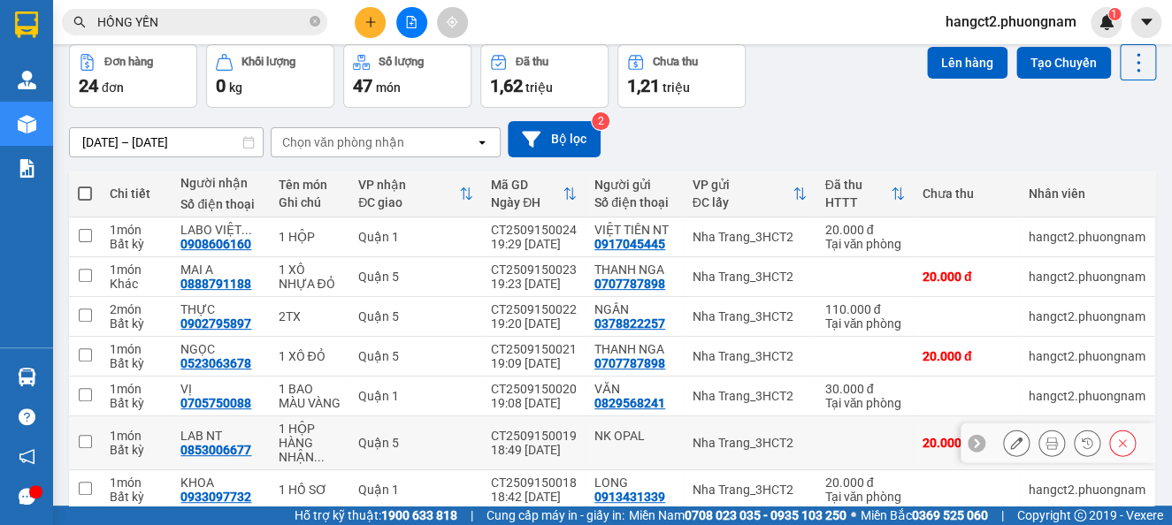
scroll to position [235, 0]
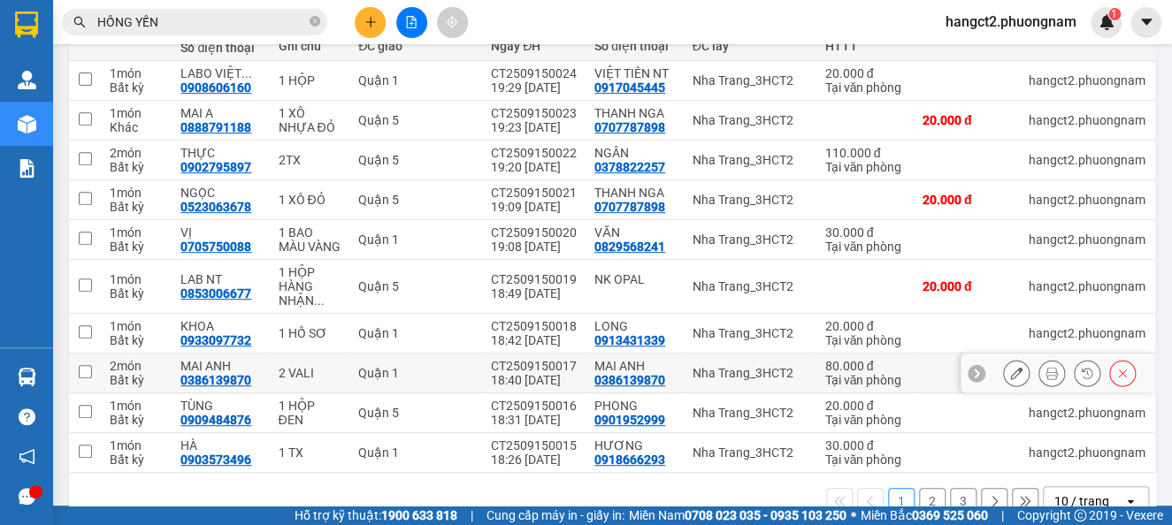
click at [1010, 379] on icon at bounding box center [1016, 373] width 12 height 12
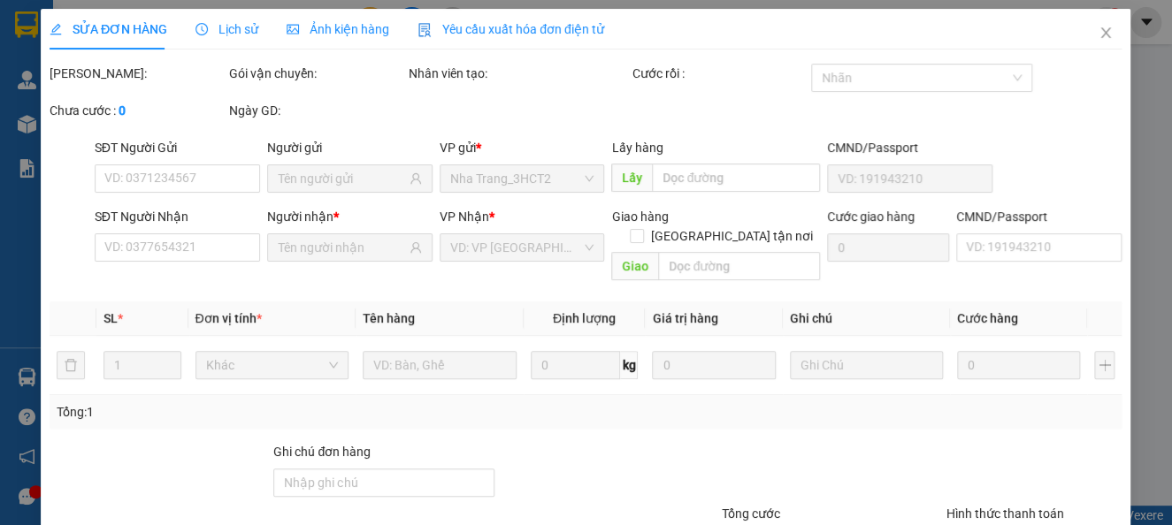
type input "0386139870"
type input "80.000"
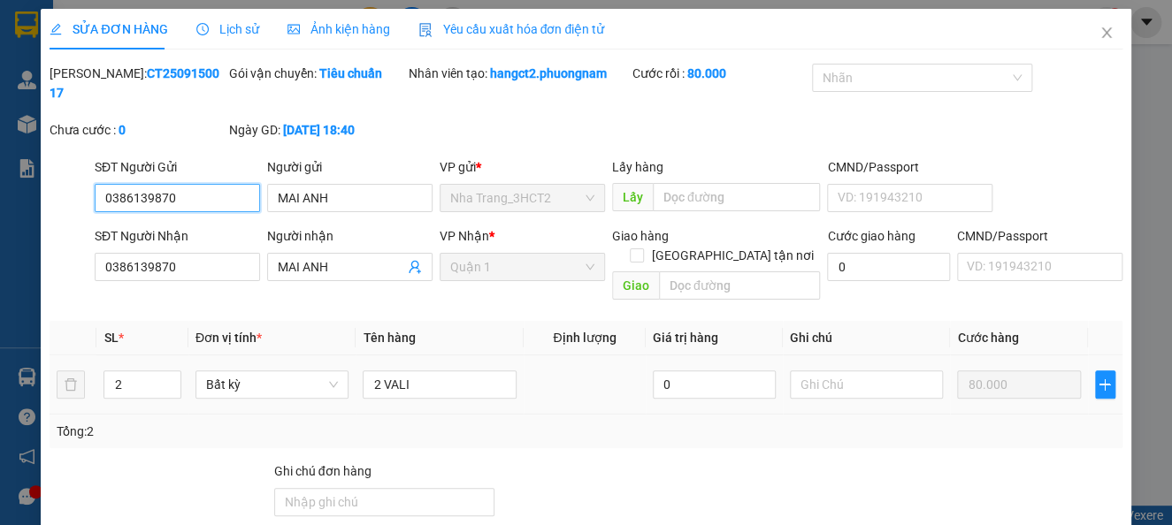
scroll to position [123, 0]
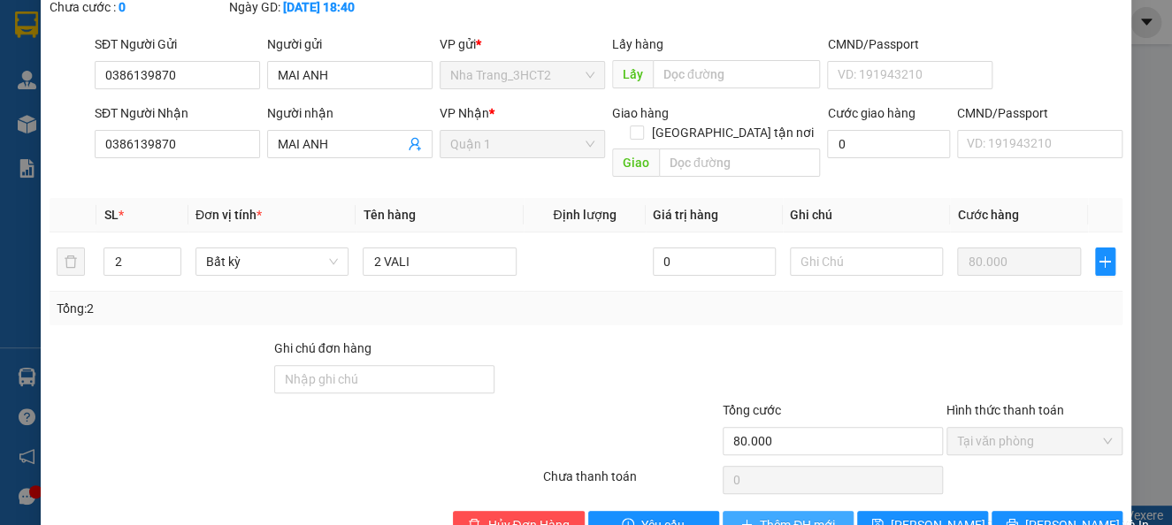
click at [740, 518] on icon "plus" at bounding box center [746, 524] width 12 height 12
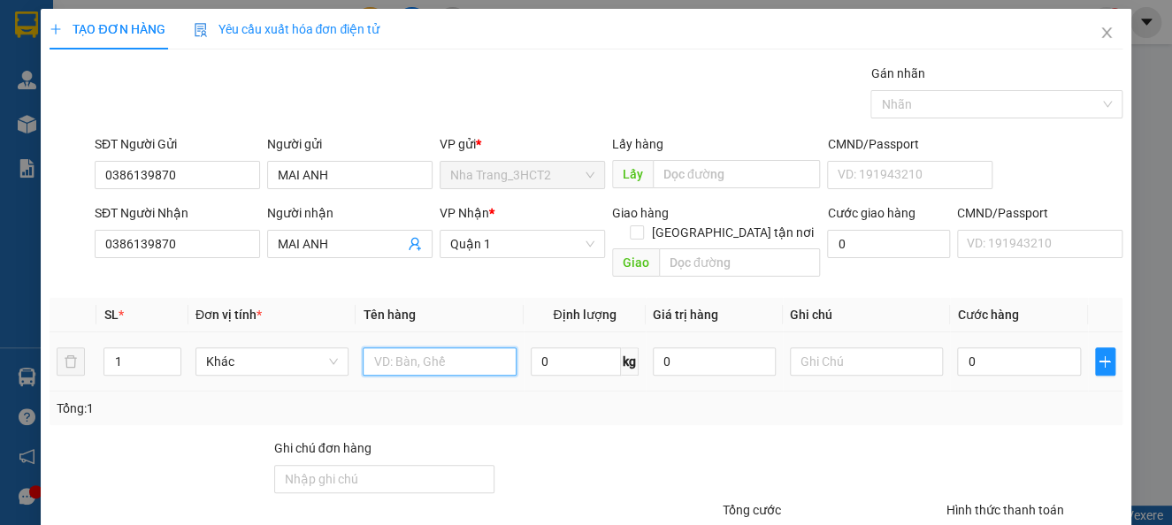
click at [430, 348] on input "text" at bounding box center [440, 362] width 154 height 28
type input "1TX"
click at [997, 348] on input "0" at bounding box center [1018, 362] width 123 height 28
type input "3"
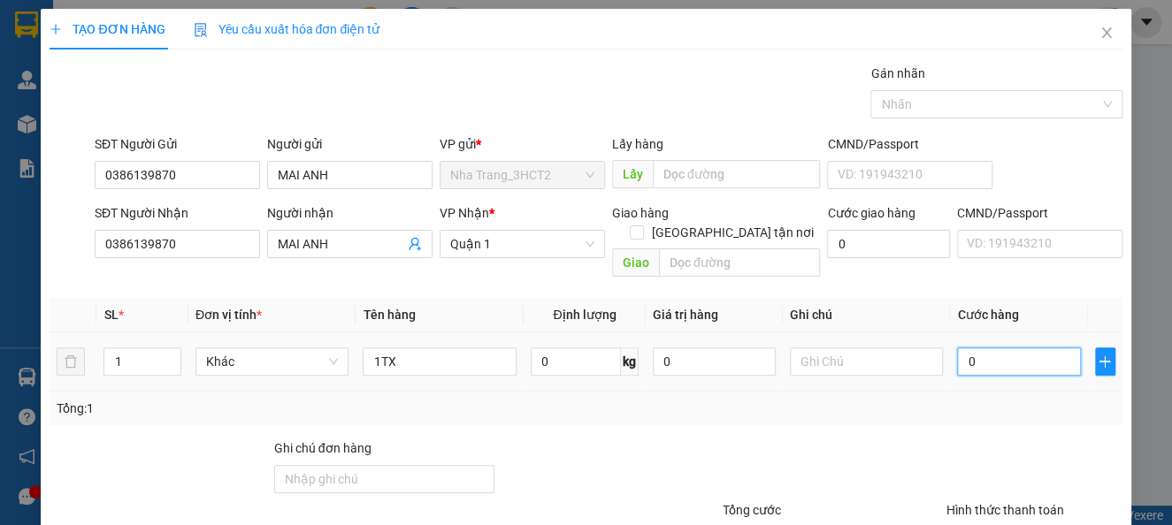
type input "3"
type input "30"
type input "30.000"
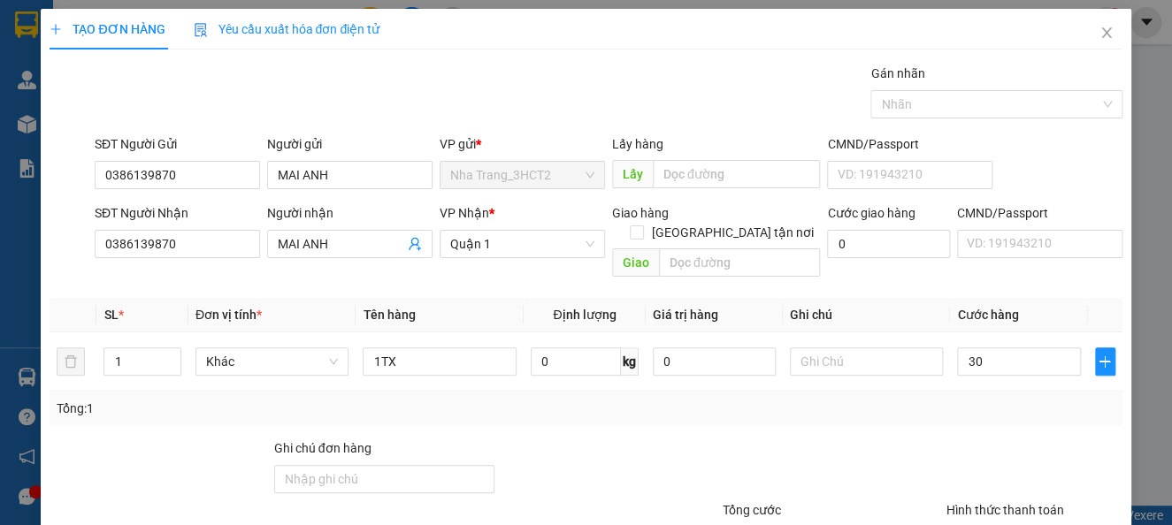
type input "30.000"
click at [998, 439] on div at bounding box center [1034, 470] width 180 height 62
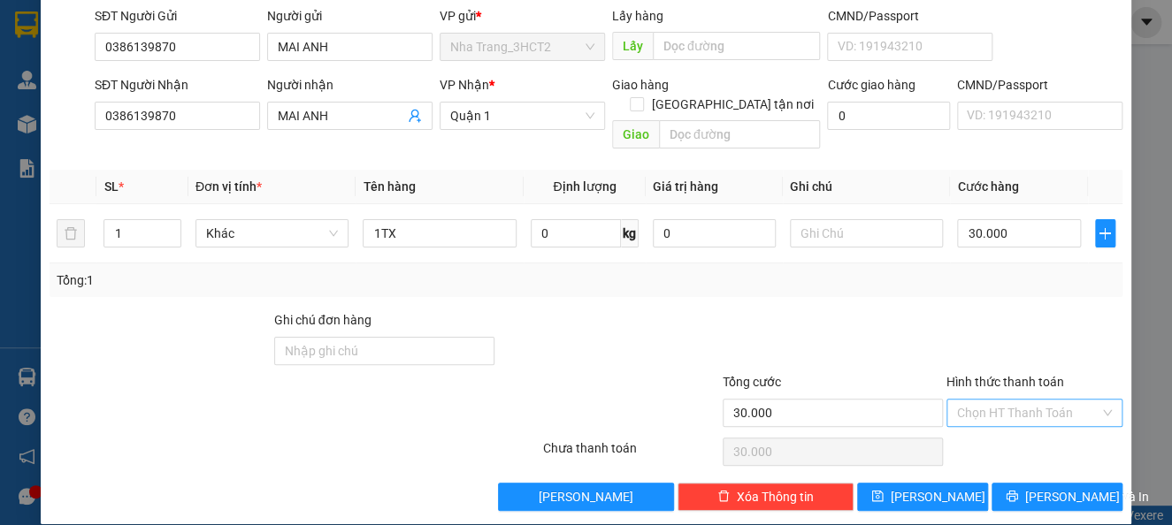
click at [1023, 400] on input "Hình thức thanh toán" at bounding box center [1028, 413] width 142 height 27
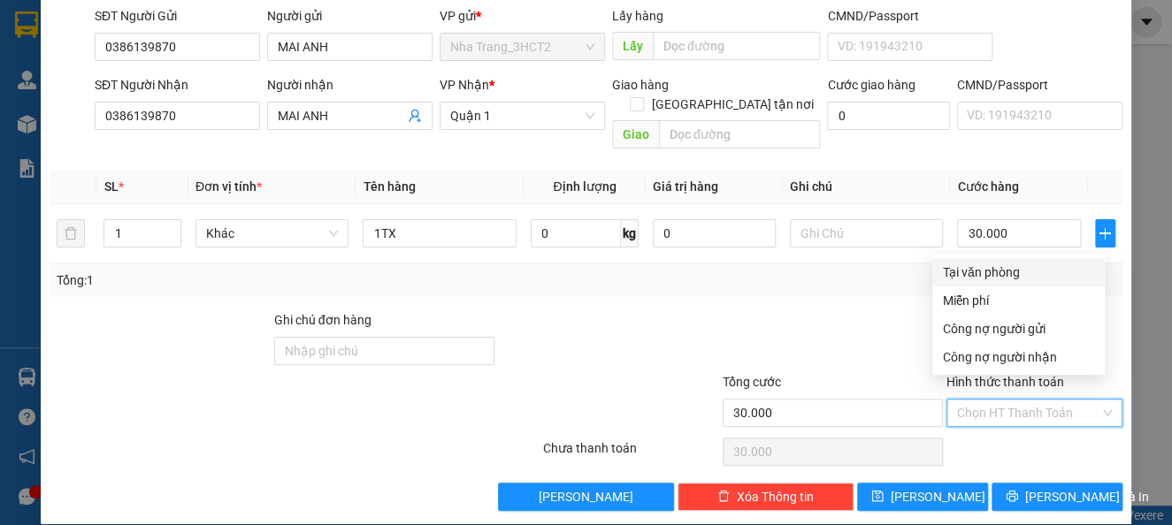
click at [991, 270] on div "Tại văn phòng" at bounding box center [1018, 272] width 151 height 19
type input "0"
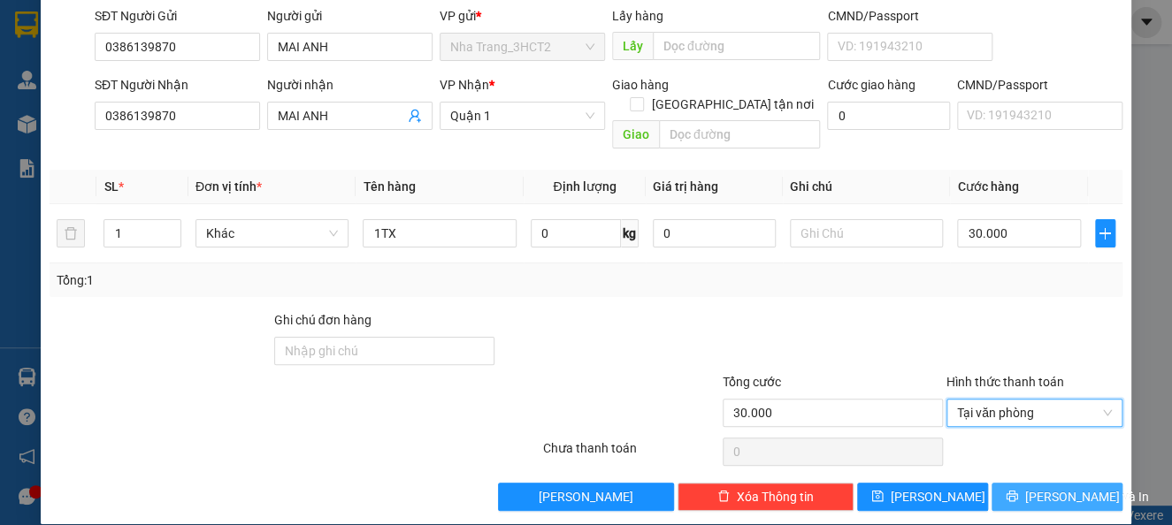
click at [1032, 487] on span "[PERSON_NAME] và In" at bounding box center [1087, 496] width 124 height 19
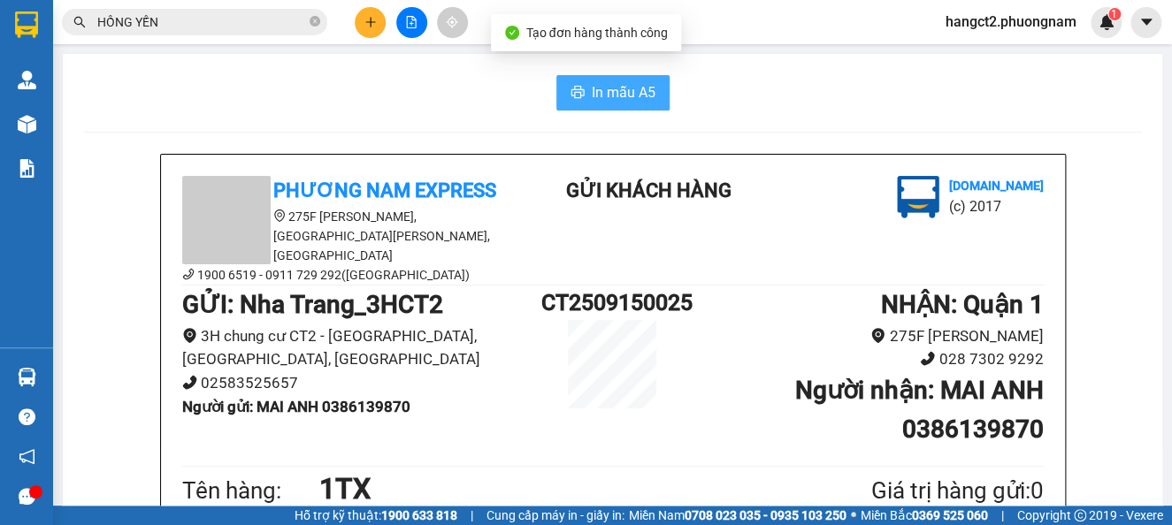
click at [623, 90] on span "In mẫu A5" at bounding box center [624, 92] width 64 height 22
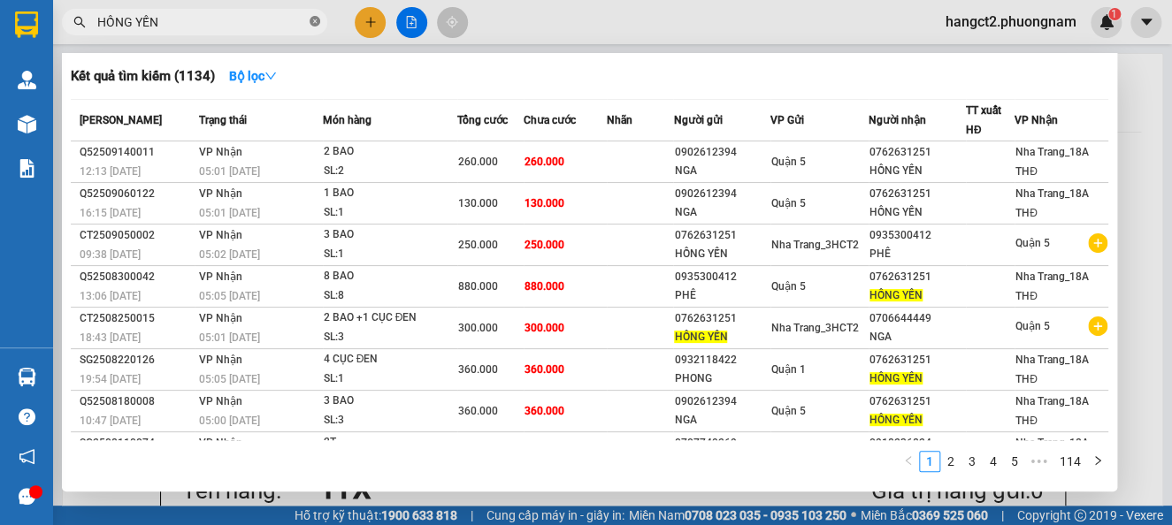
click at [311, 19] on icon "close-circle" at bounding box center [315, 21] width 11 height 11
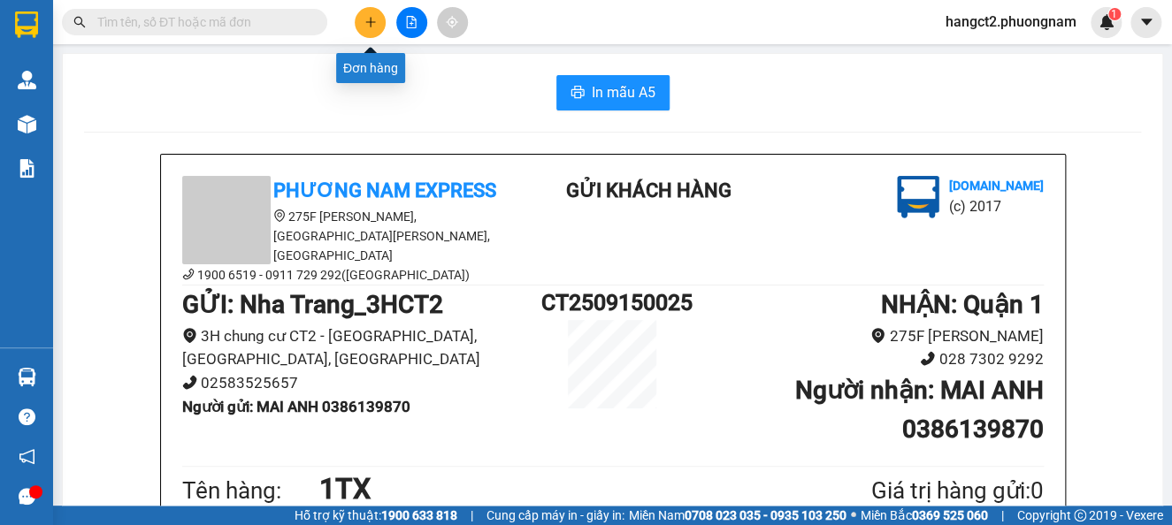
click at [375, 24] on icon "plus" at bounding box center [370, 22] width 12 height 12
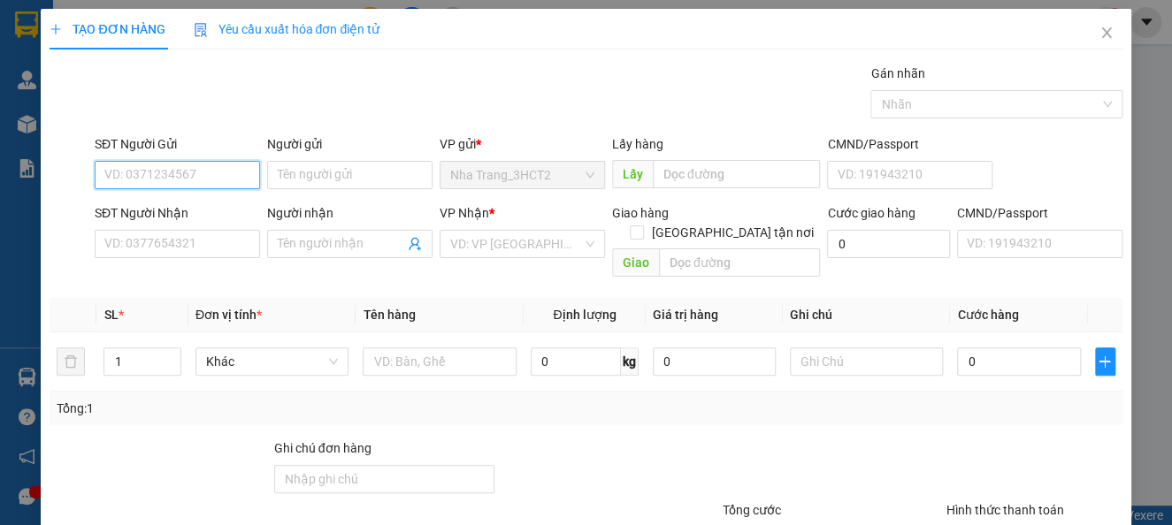
click at [180, 170] on input "SĐT Người Gửi" at bounding box center [177, 175] width 165 height 28
type input "0986183638"
click at [162, 219] on div "0986183638 - HẠNH" at bounding box center [174, 210] width 141 height 19
type input "HẠNH"
type input "0987183638"
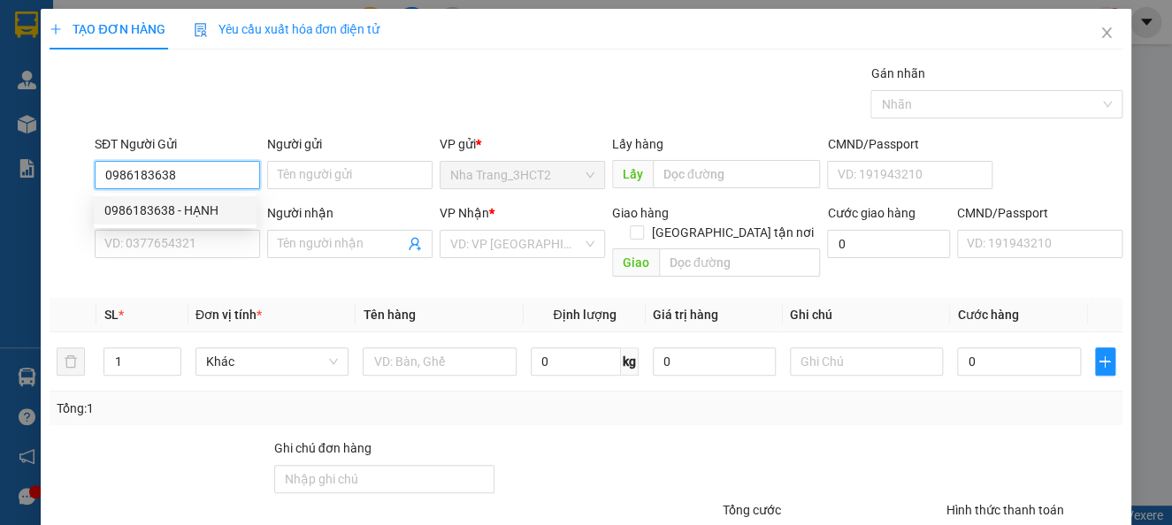
type input "TÂM"
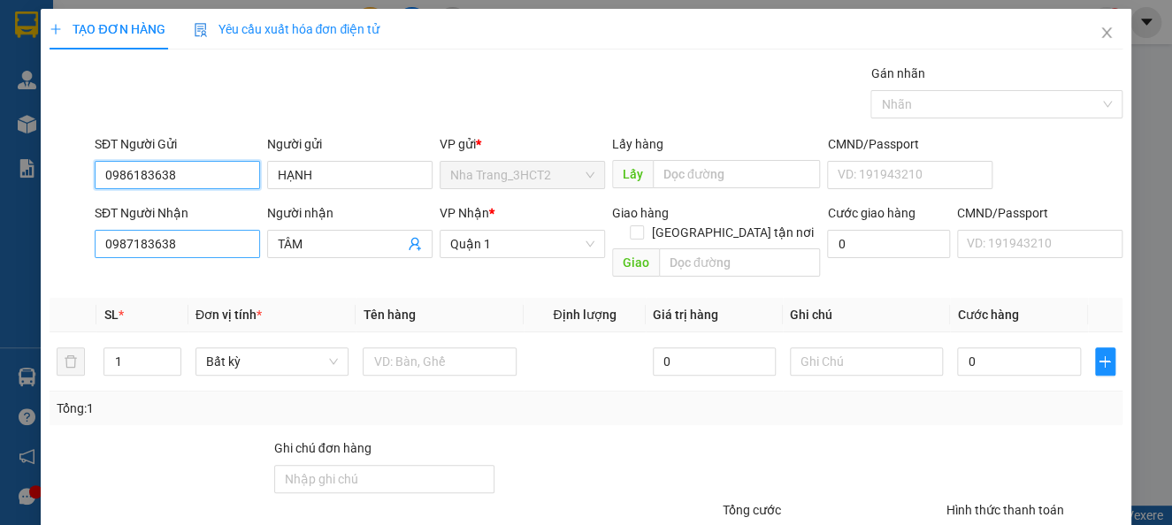
type input "0986183638"
drag, startPoint x: 187, startPoint y: 240, endPoint x: 0, endPoint y: 253, distance: 187.1
click at [11, 256] on div "TẠO ĐƠN HÀNG Yêu cầu xuất hóa đơn điện tử Transit Pickup Surcharge Ids Transit …" at bounding box center [586, 262] width 1172 height 525
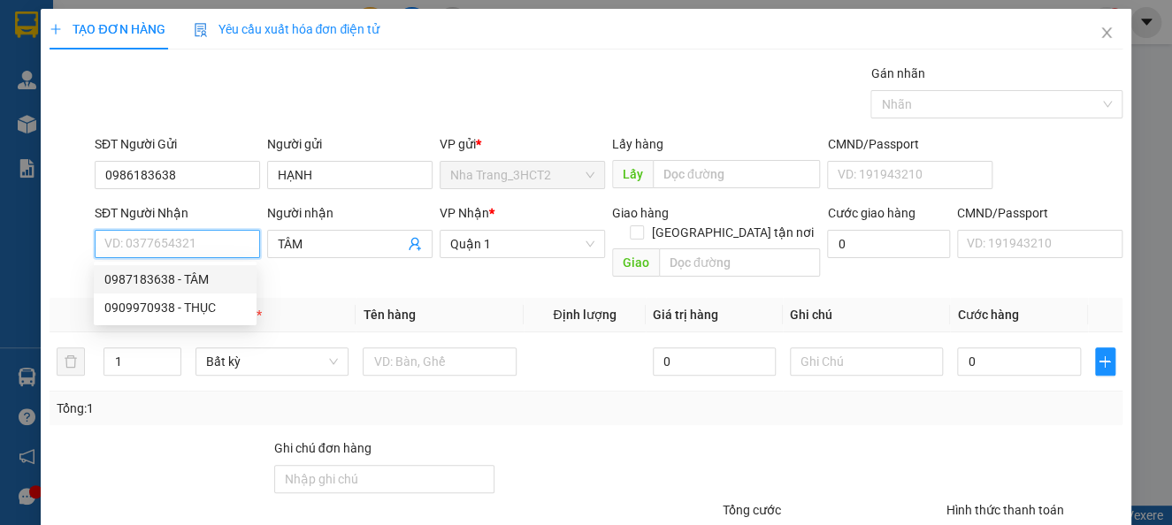
click at [116, 276] on div "0987183638 - TÂM" at bounding box center [174, 279] width 141 height 19
type input "0987183638"
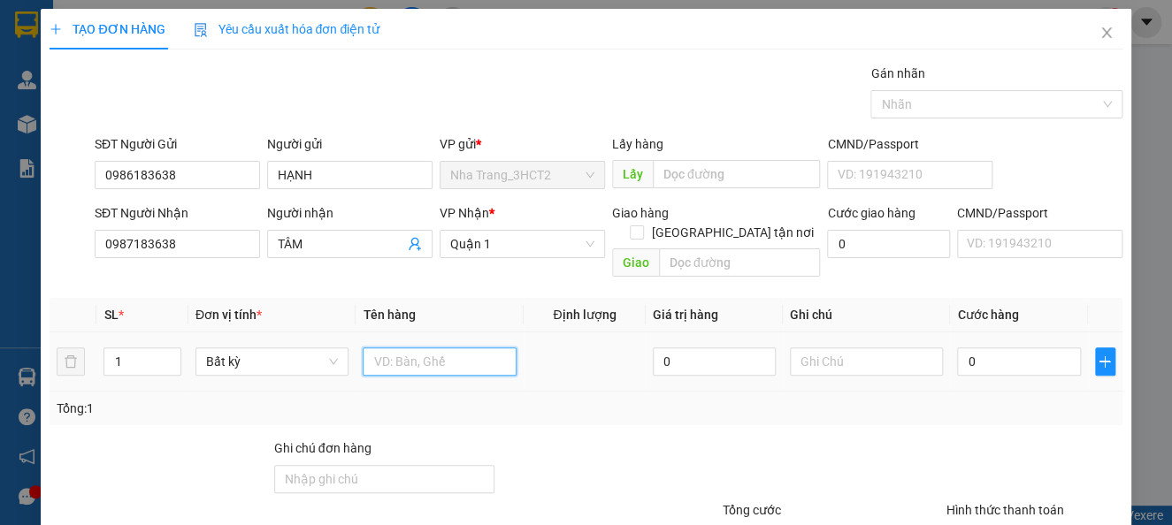
click at [426, 348] on input "text" at bounding box center [440, 362] width 154 height 28
type input "1TG"
click at [1016, 348] on input "0" at bounding box center [1018, 362] width 123 height 28
type input "4"
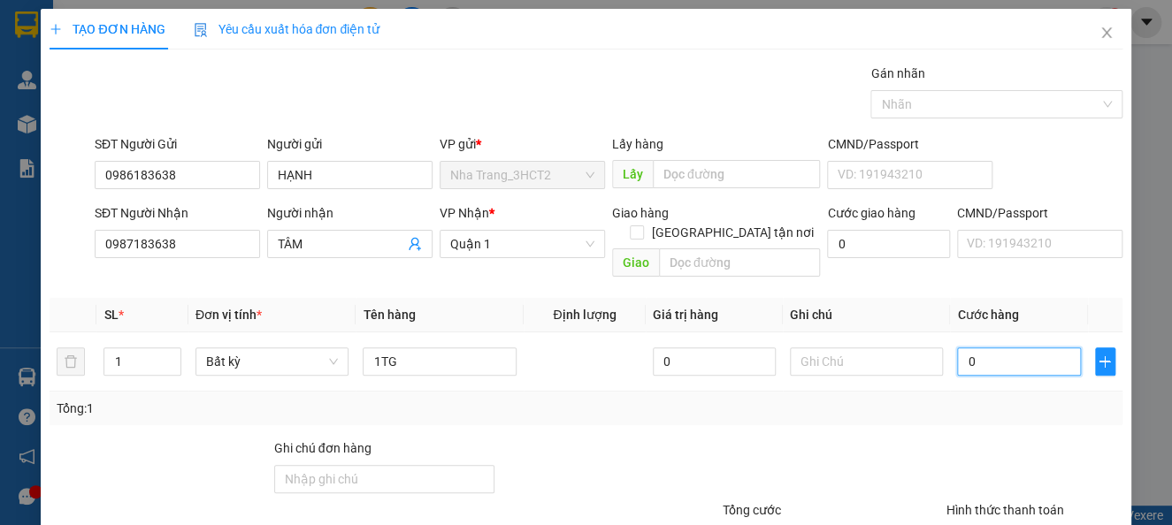
type input "4"
type input "40"
type input "40.000"
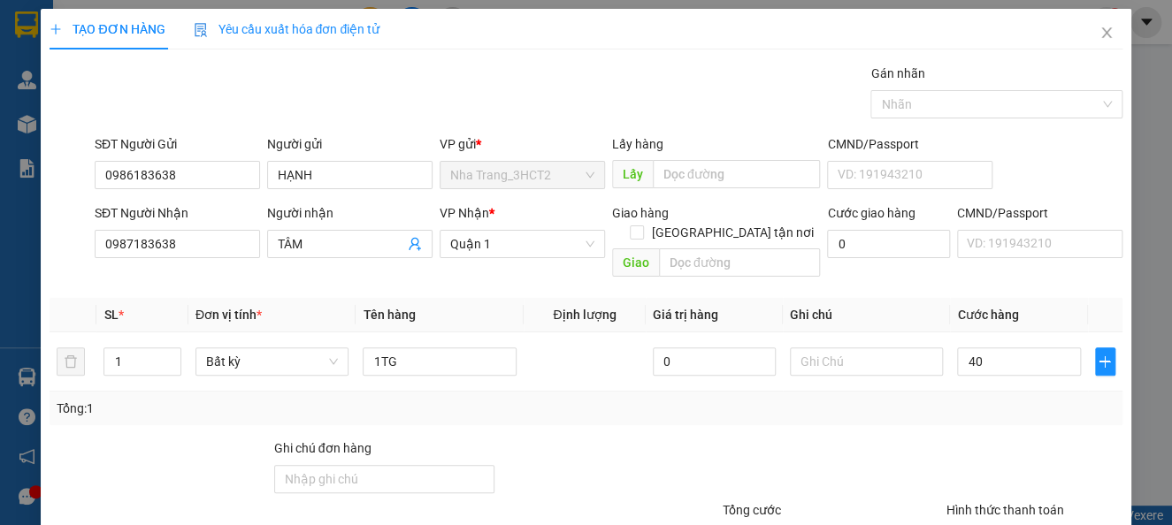
type input "40.000"
click at [1034, 398] on div "Tổng: 1" at bounding box center [586, 409] width 1072 height 34
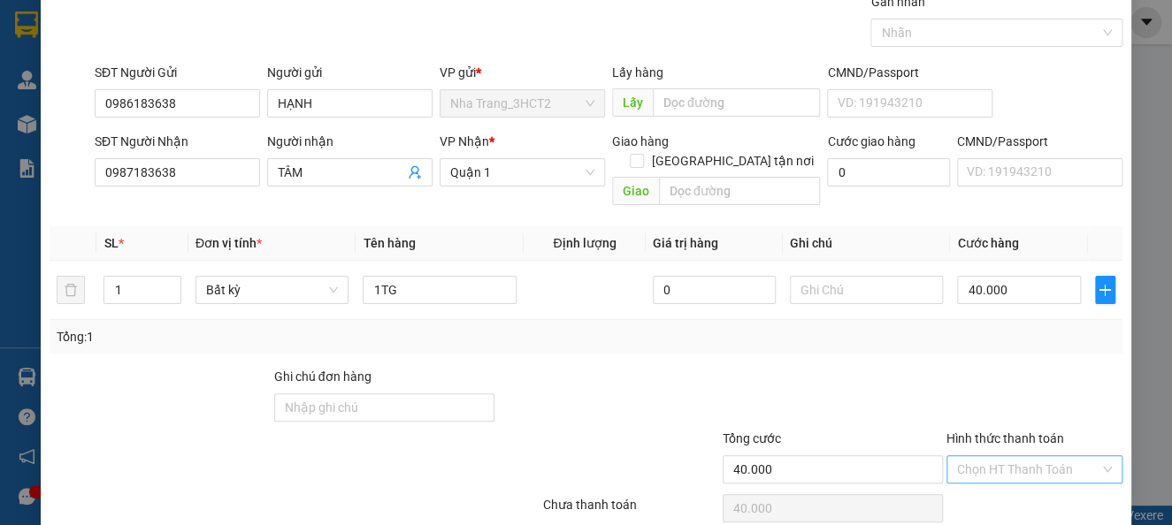
scroll to position [128, 0]
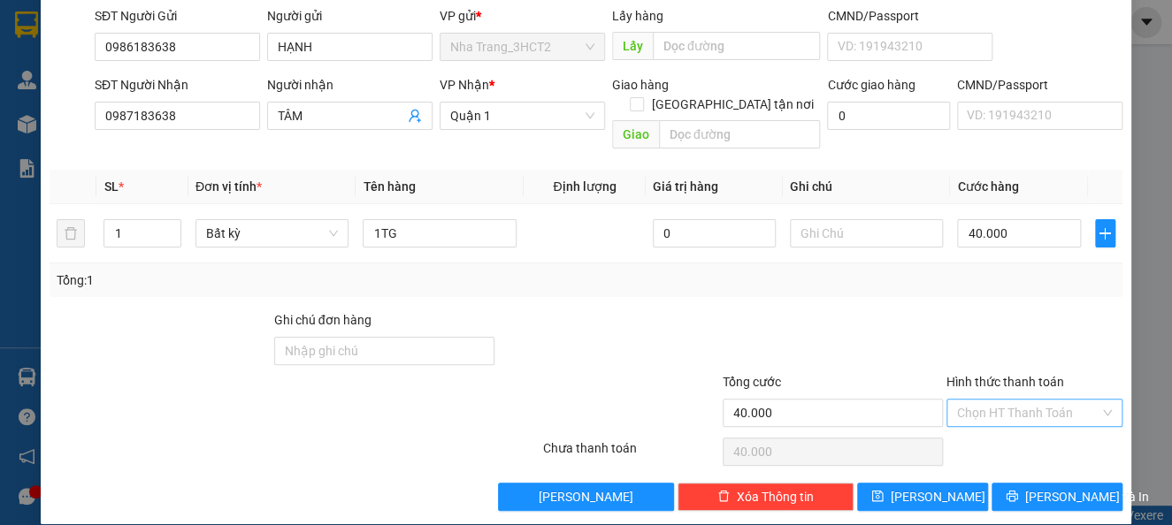
click at [1002, 400] on input "Hình thức thanh toán" at bounding box center [1028, 413] width 142 height 27
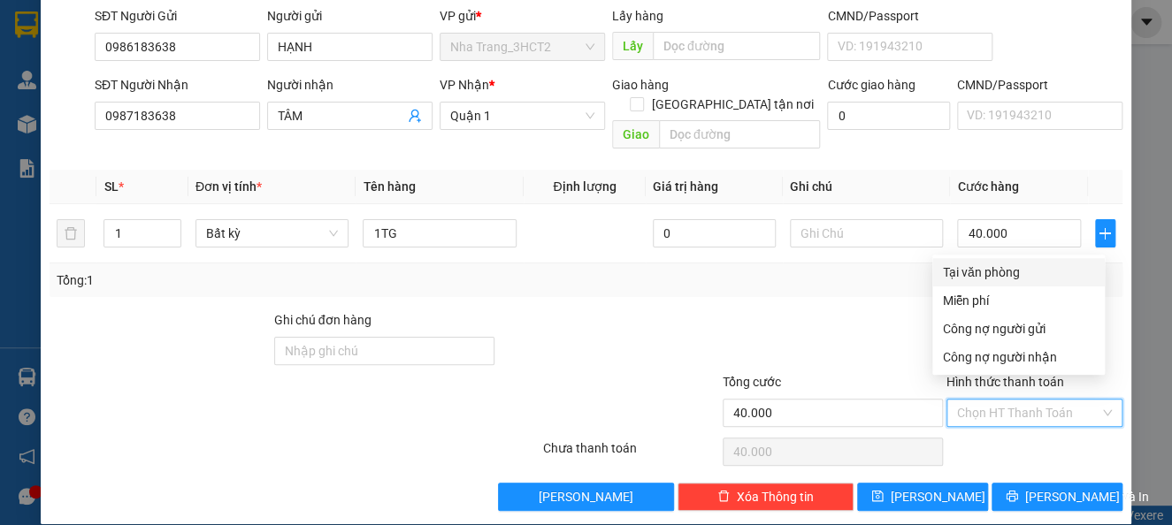
click at [984, 274] on div "Tại văn phòng" at bounding box center [1018, 272] width 151 height 19
type input "0"
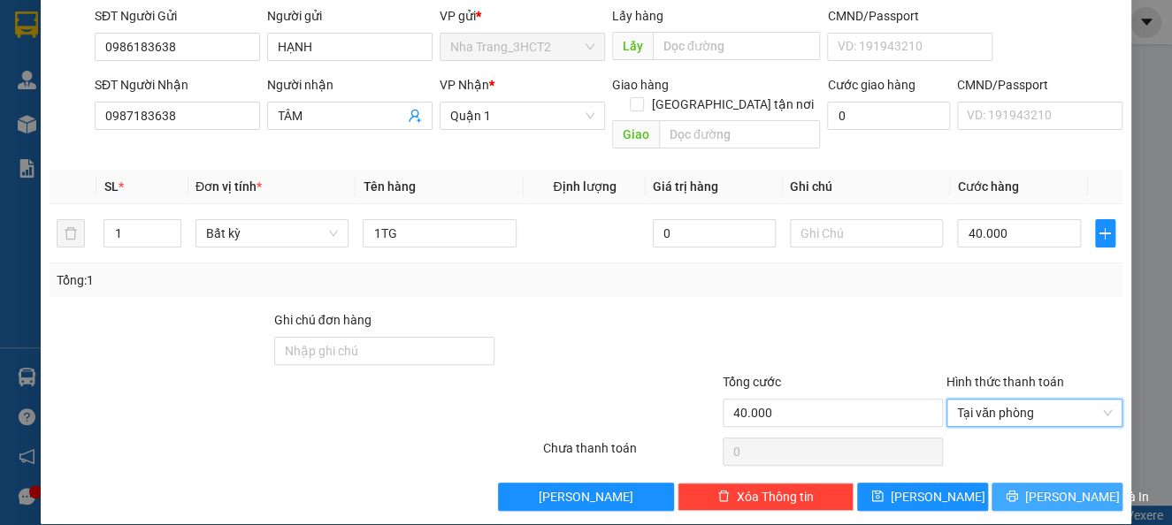
click at [1041, 487] on span "[PERSON_NAME] và In" at bounding box center [1087, 496] width 124 height 19
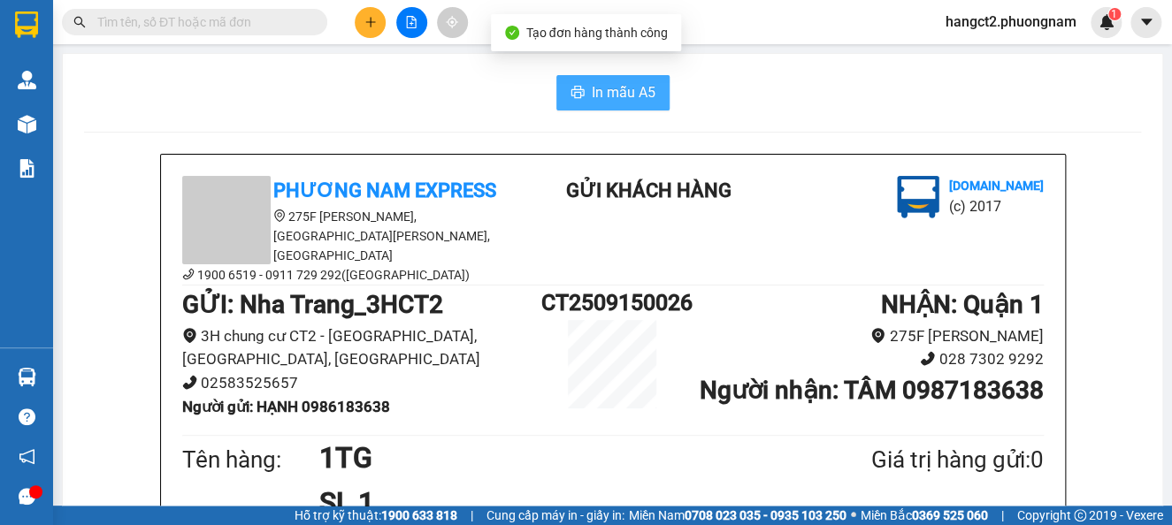
click at [600, 83] on span "In mẫu A5" at bounding box center [624, 92] width 64 height 22
